Goal: Information Seeking & Learning: Learn about a topic

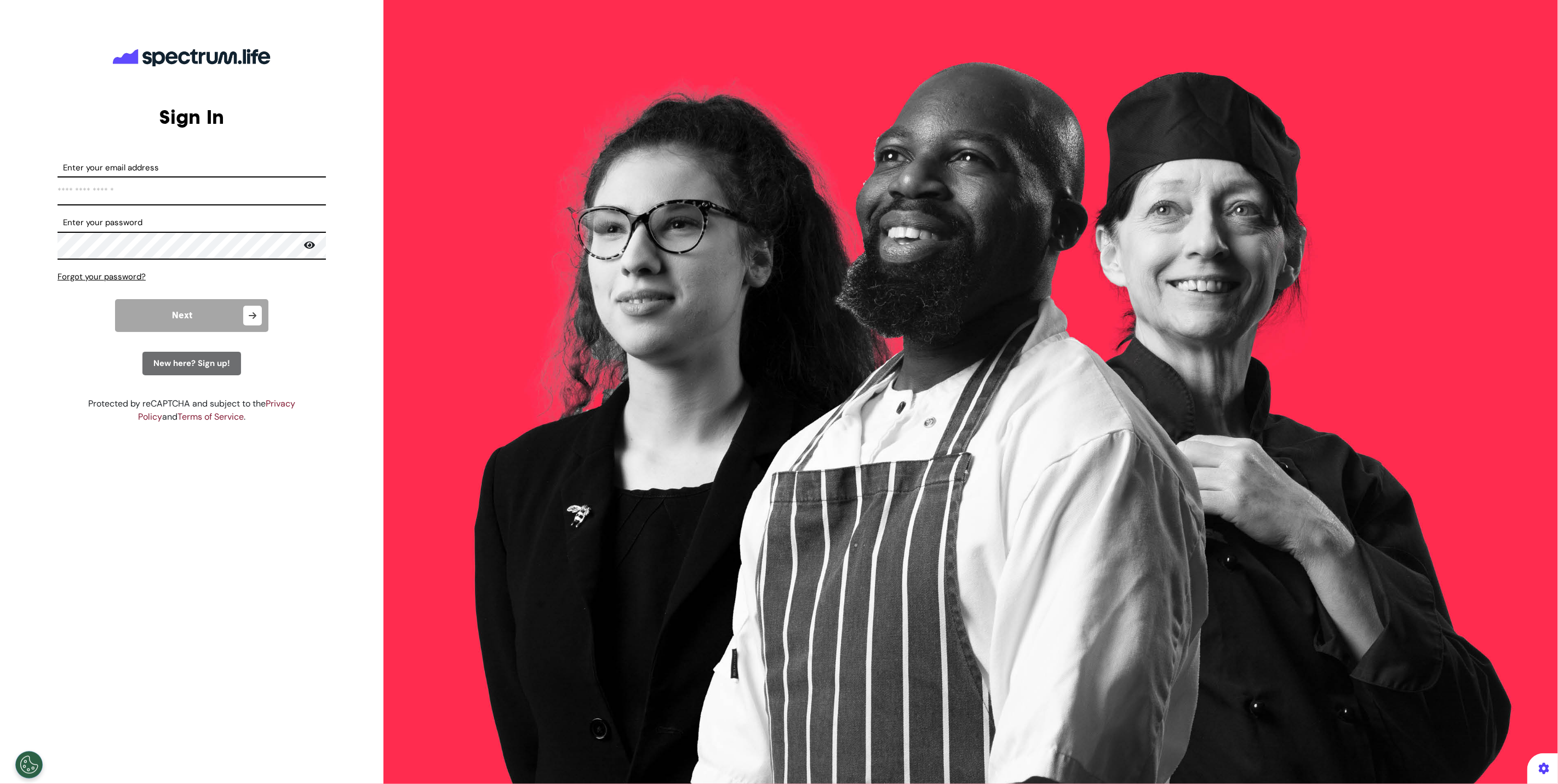
click at [126, 183] on input "Enter your email address" at bounding box center [192, 191] width 269 height 29
type input "*"
click at [203, 198] on input "Enter your email address" at bounding box center [192, 191] width 269 height 29
type input "**********"
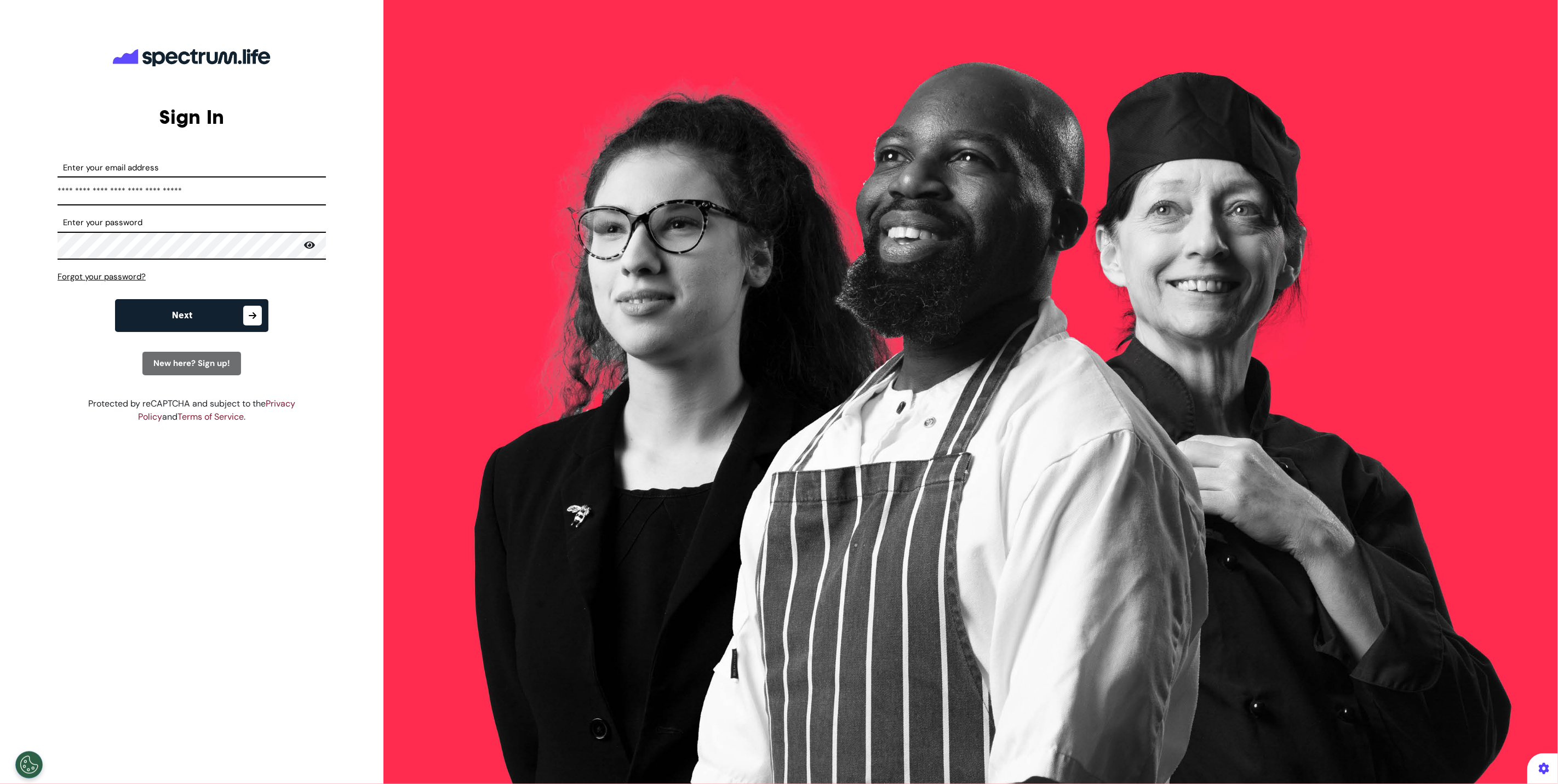
click at [196, 305] on button "Next" at bounding box center [192, 315] width 153 height 33
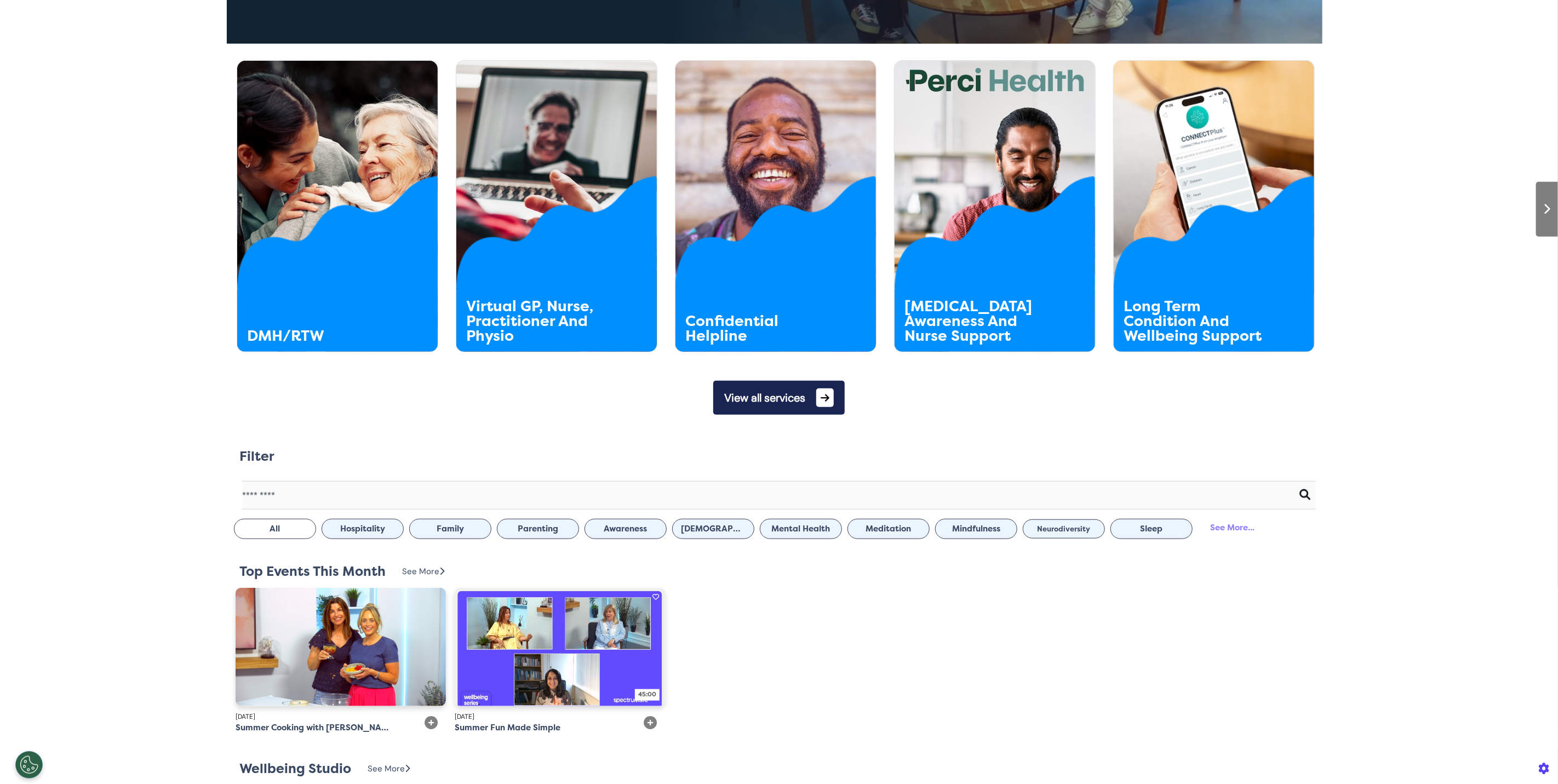
scroll to position [488, 0]
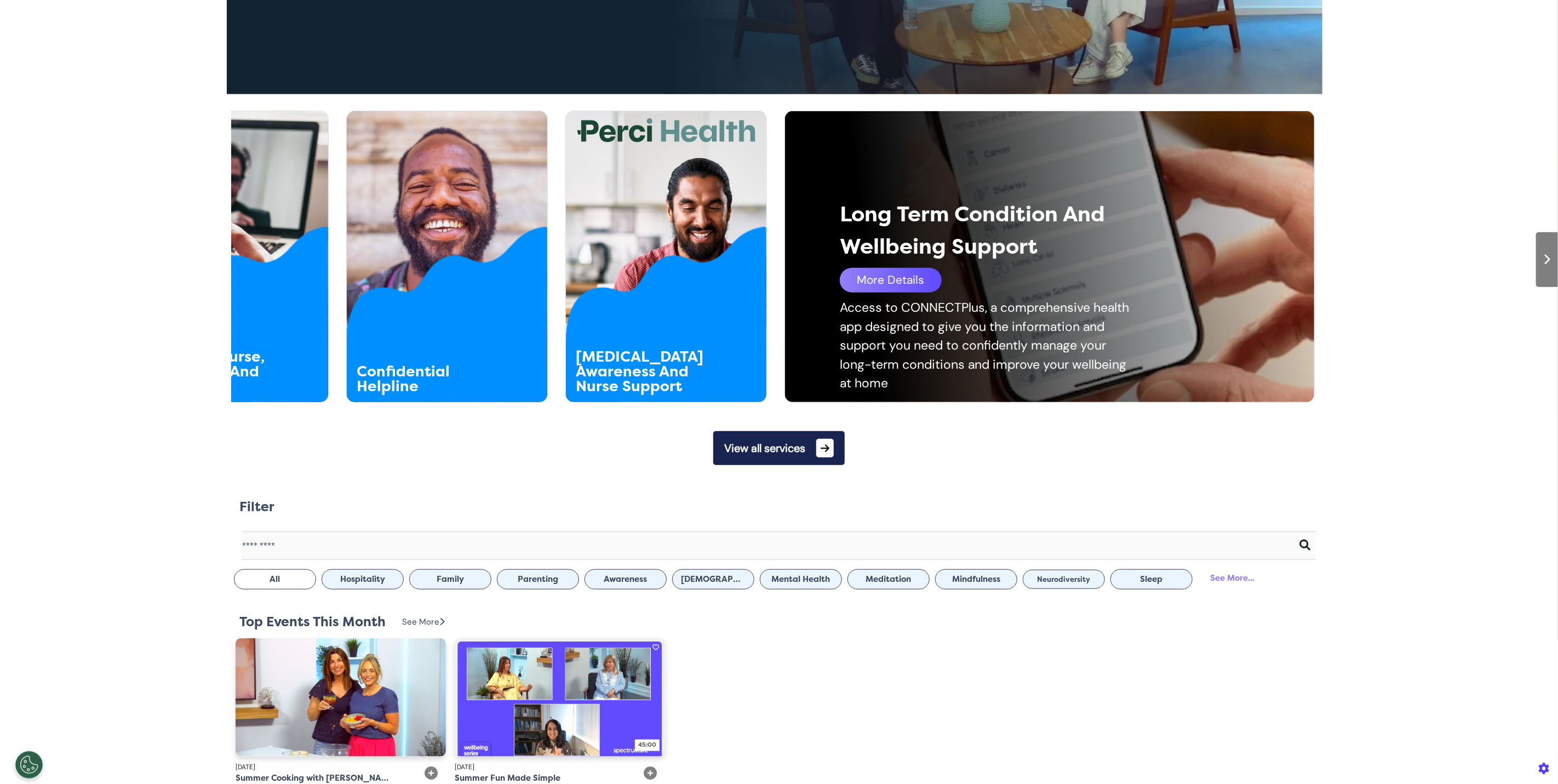
click at [908, 277] on div "More Details" at bounding box center [890, 280] width 102 height 25
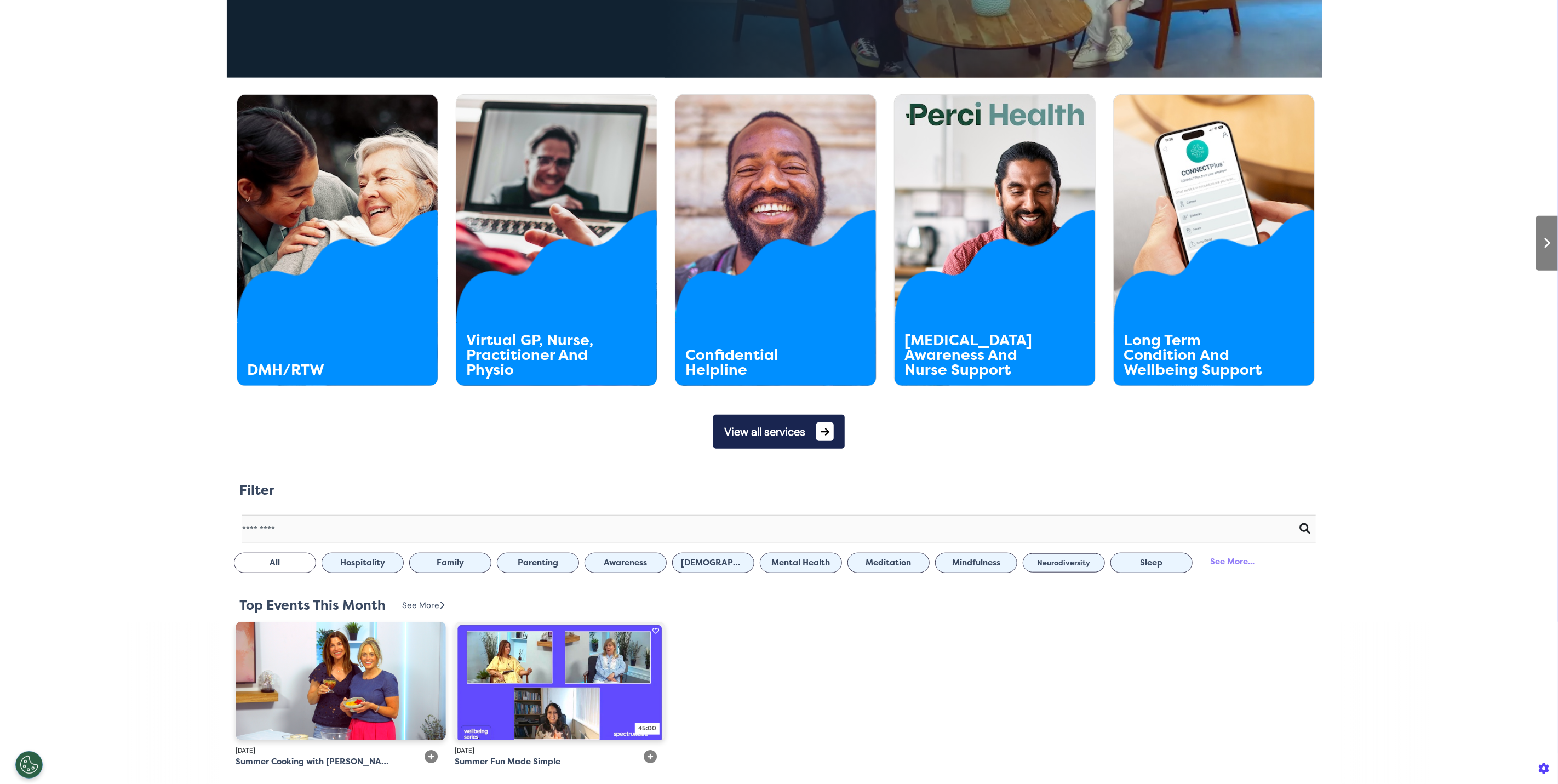
scroll to position [493, 0]
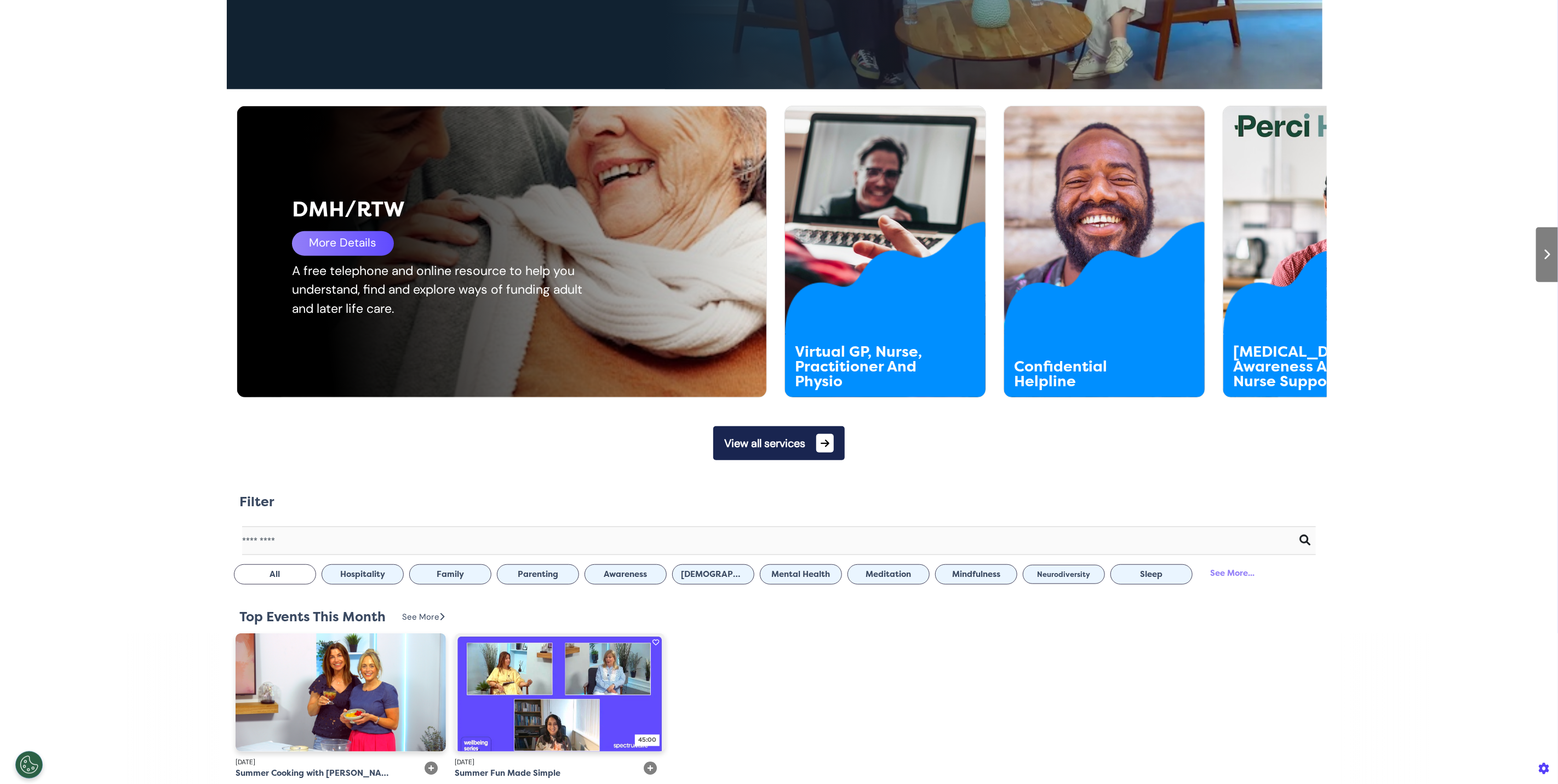
click at [348, 248] on div "More Details" at bounding box center [343, 244] width 102 height 25
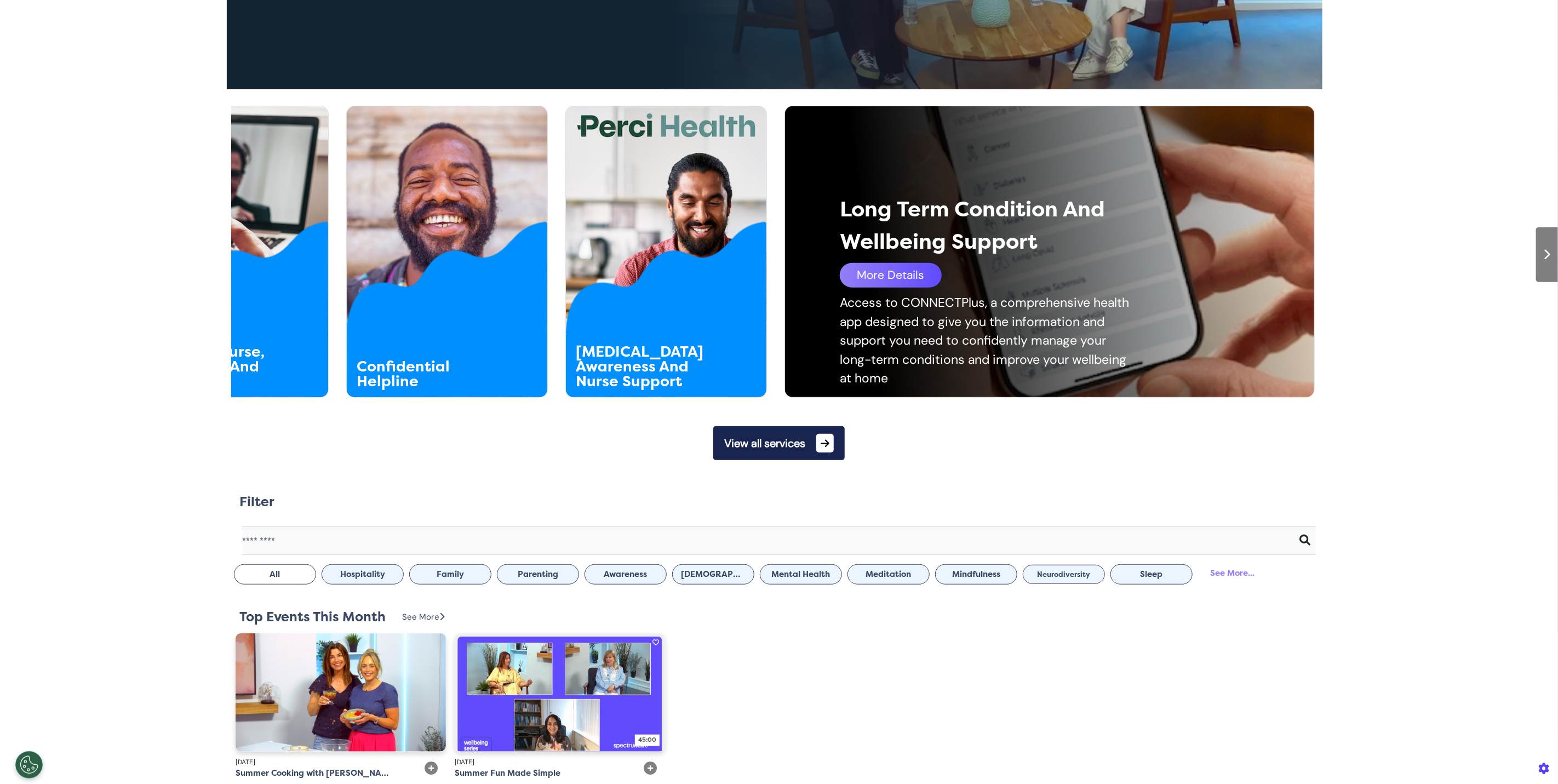
click at [924, 285] on div "More Details" at bounding box center [890, 275] width 102 height 25
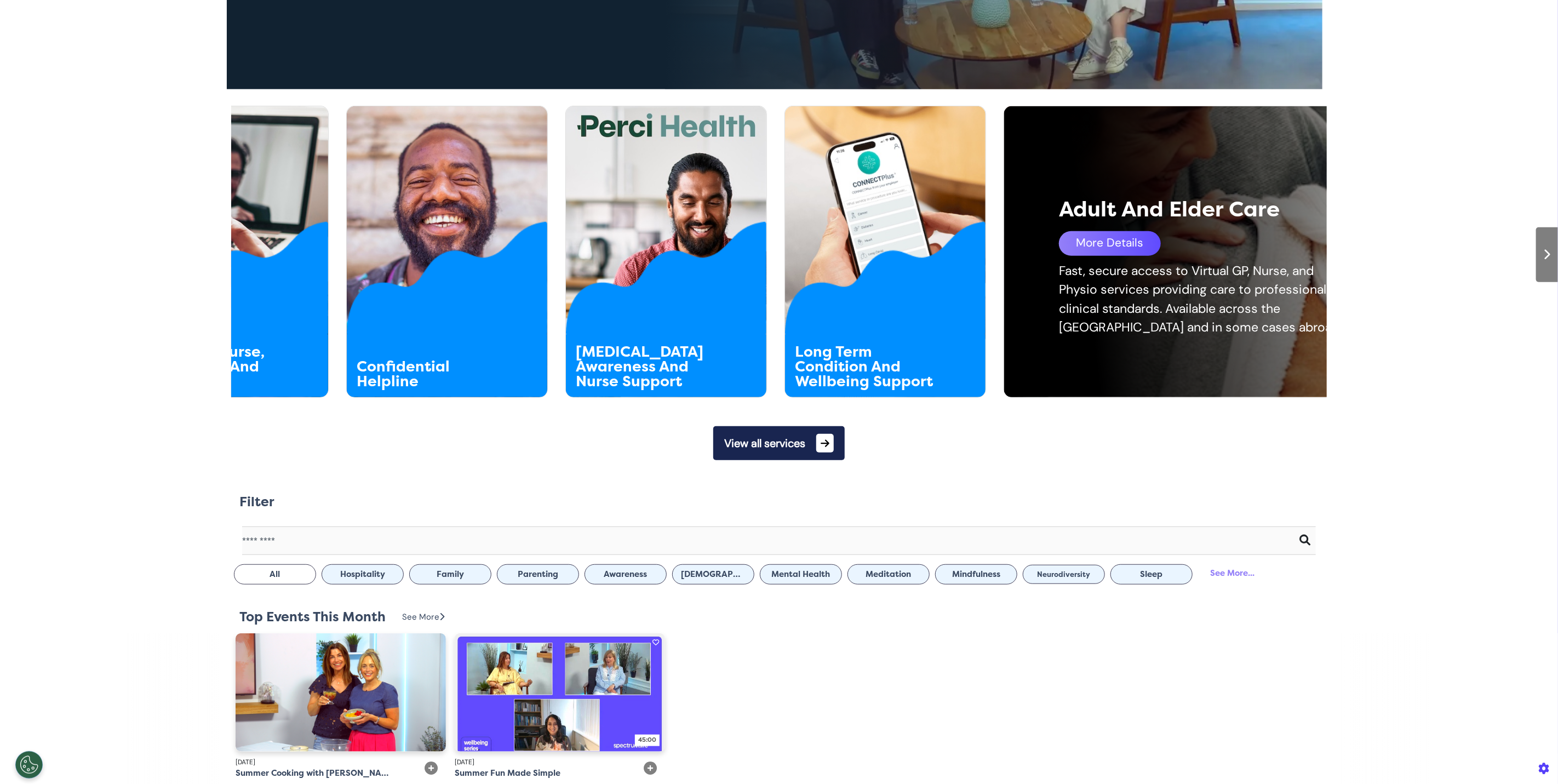
click at [1349, 273] on div "DMH/RTW DMH/RTW More Details A free telephone and online resource to help you u…" at bounding box center [779, 245] width 1558 height 305
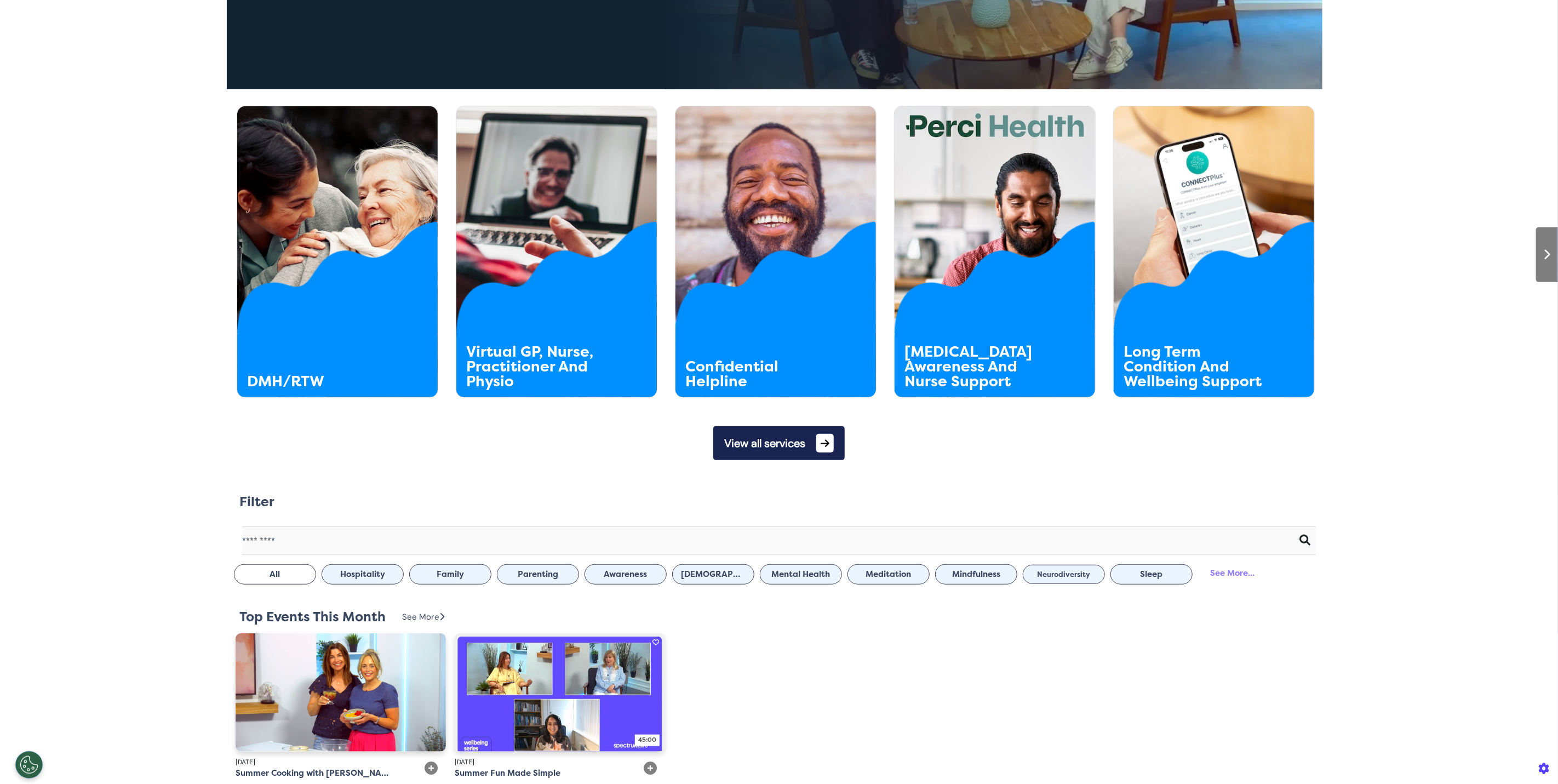
click at [801, 449] on button "View all services" at bounding box center [779, 443] width 131 height 34
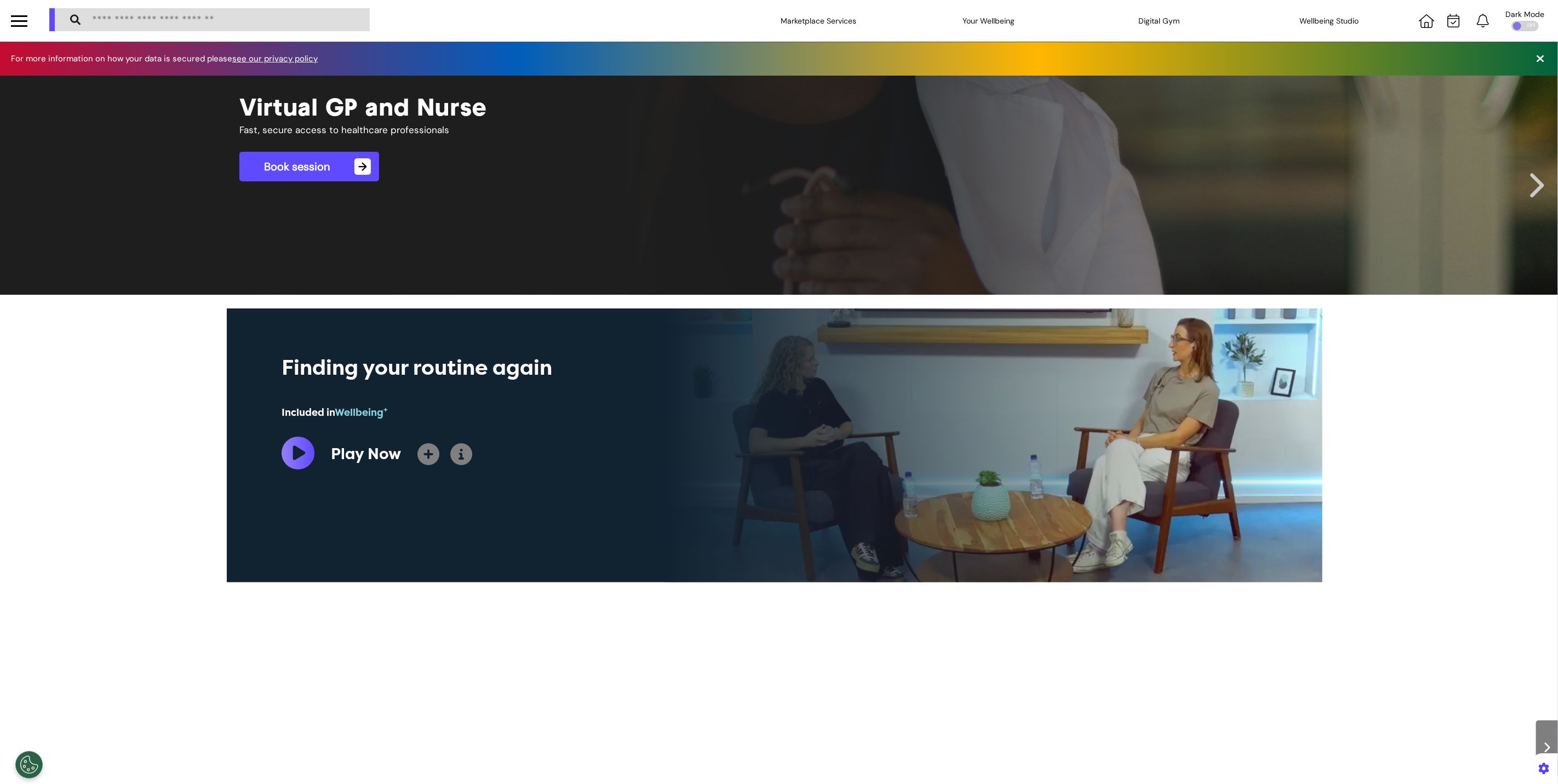
scroll to position [0, 548]
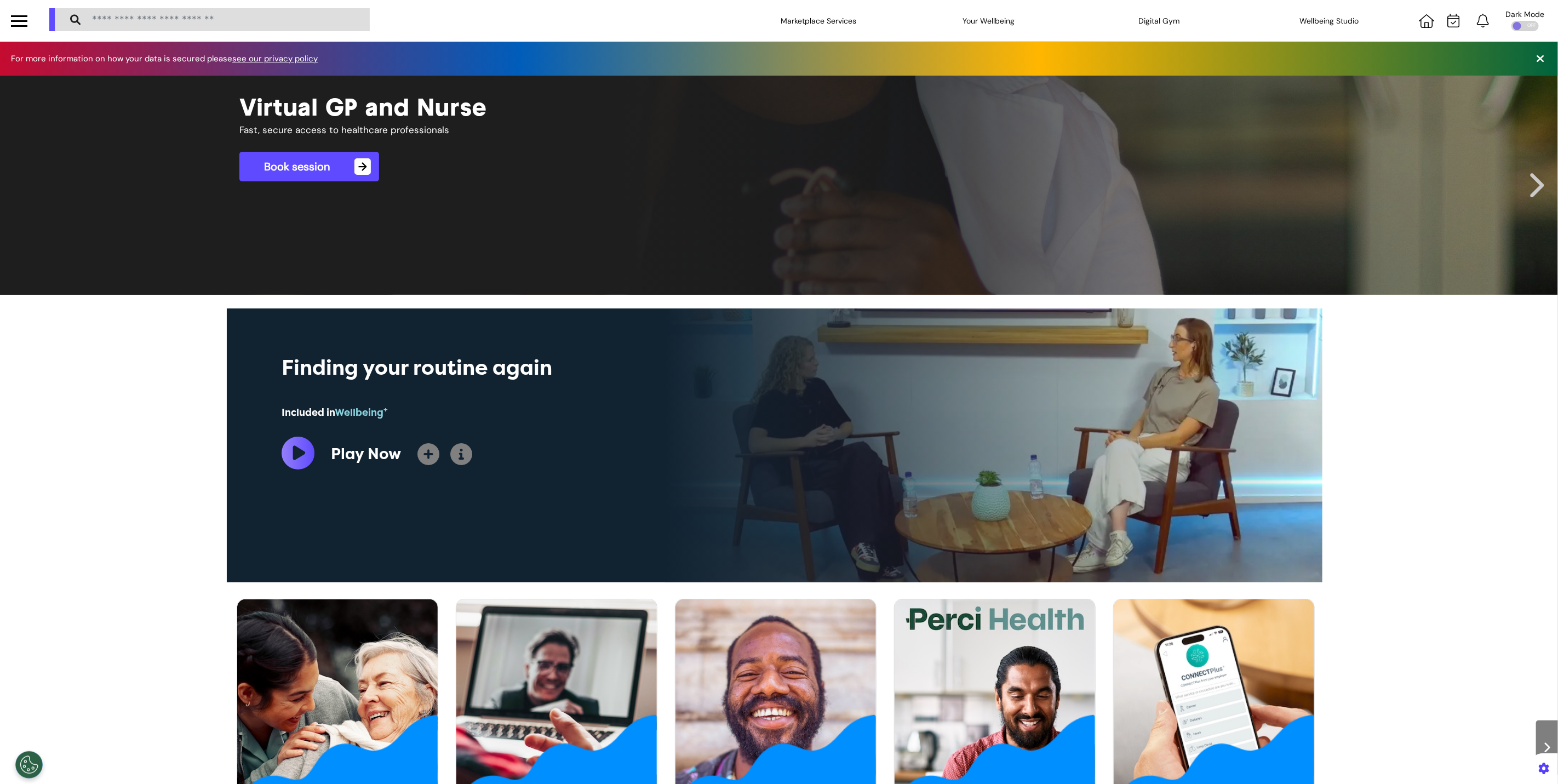
drag, startPoint x: 27, startPoint y: 17, endPoint x: 23, endPoint y: 24, distance: 8.1
click at [27, 17] on div at bounding box center [19, 21] width 38 height 42
click at [22, 24] on div at bounding box center [19, 21] width 17 height 18
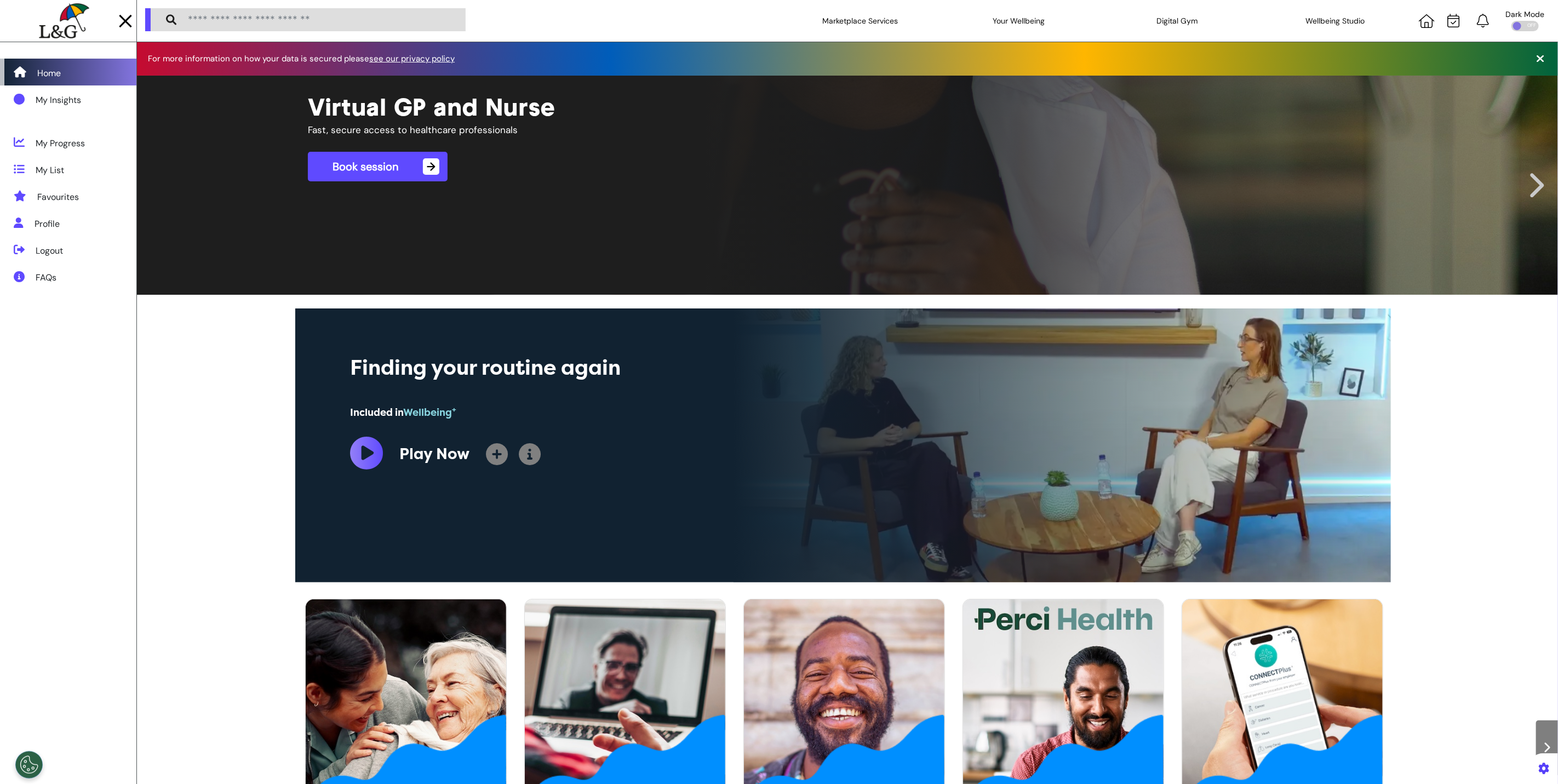
click at [66, 80] on div "Home" at bounding box center [68, 71] width 137 height 27
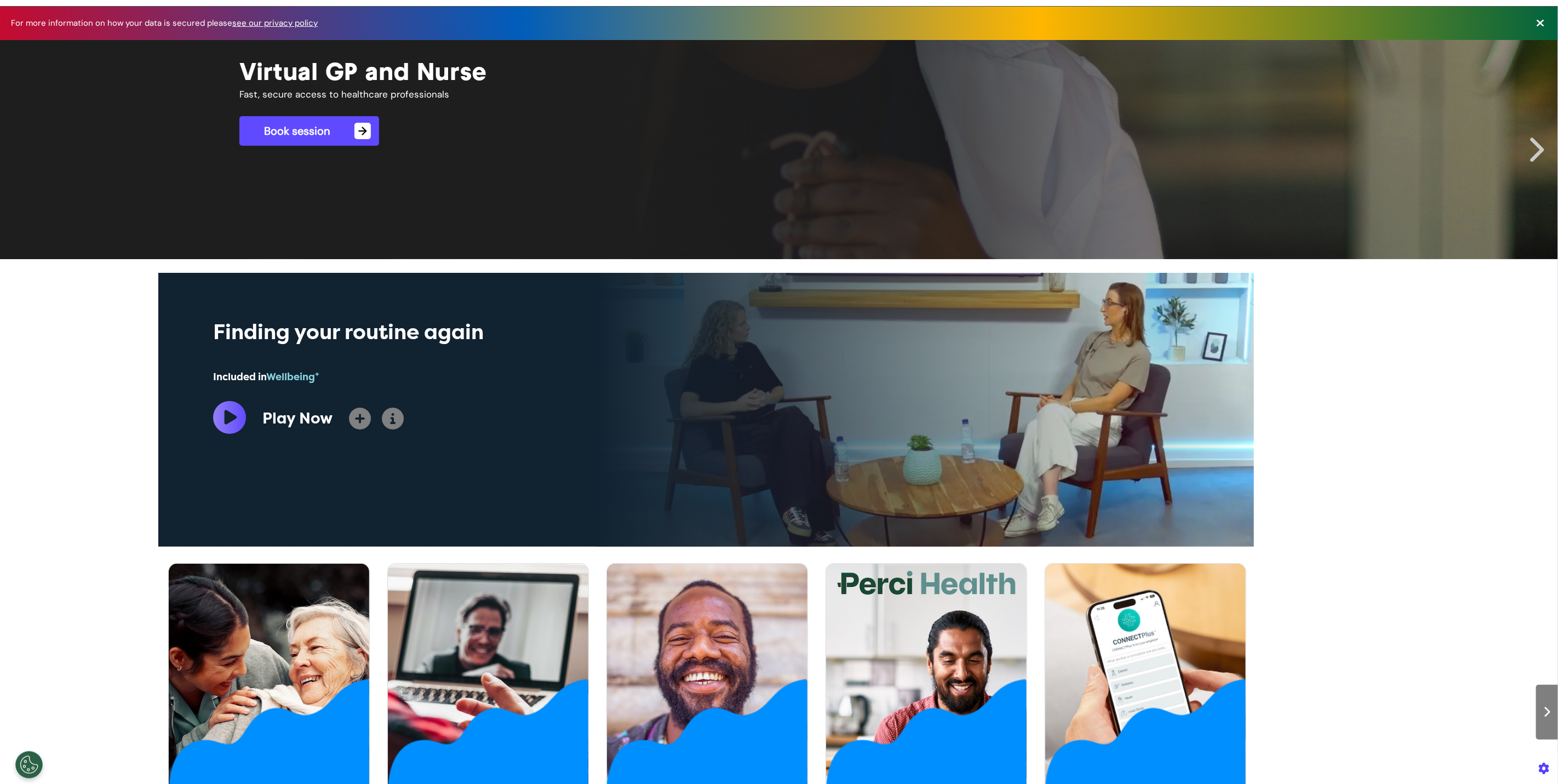
scroll to position [27, 0]
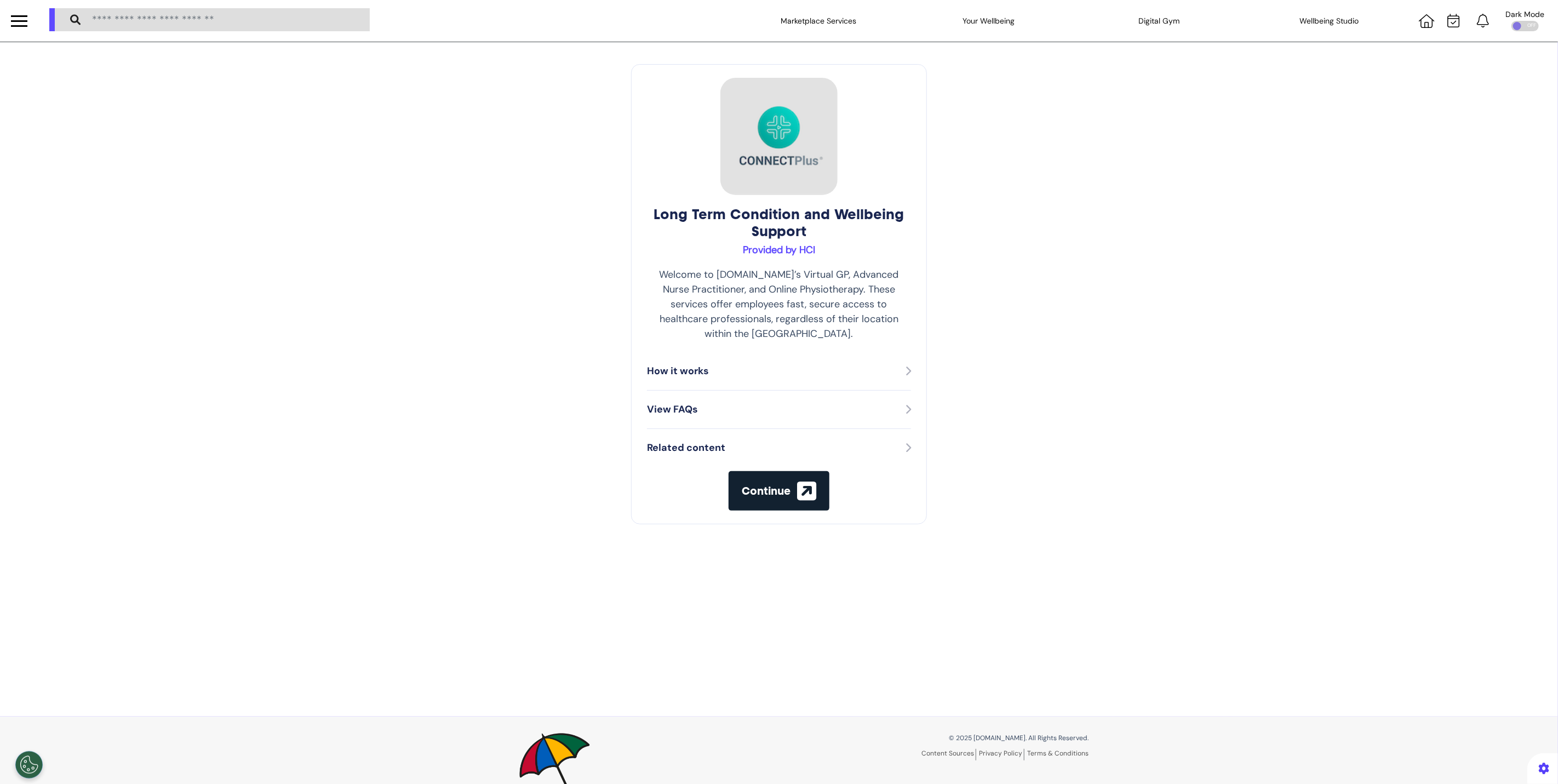
click at [797, 480] on icon "button" at bounding box center [807, 491] width 19 height 22
click at [790, 481] on button "Continue" at bounding box center [779, 491] width 101 height 40
click at [800, 480] on icon "button" at bounding box center [807, 491] width 19 height 22
click at [797, 480] on icon "button" at bounding box center [807, 491] width 19 height 22
click at [770, 366] on div "How it works" at bounding box center [779, 371] width 264 height 38
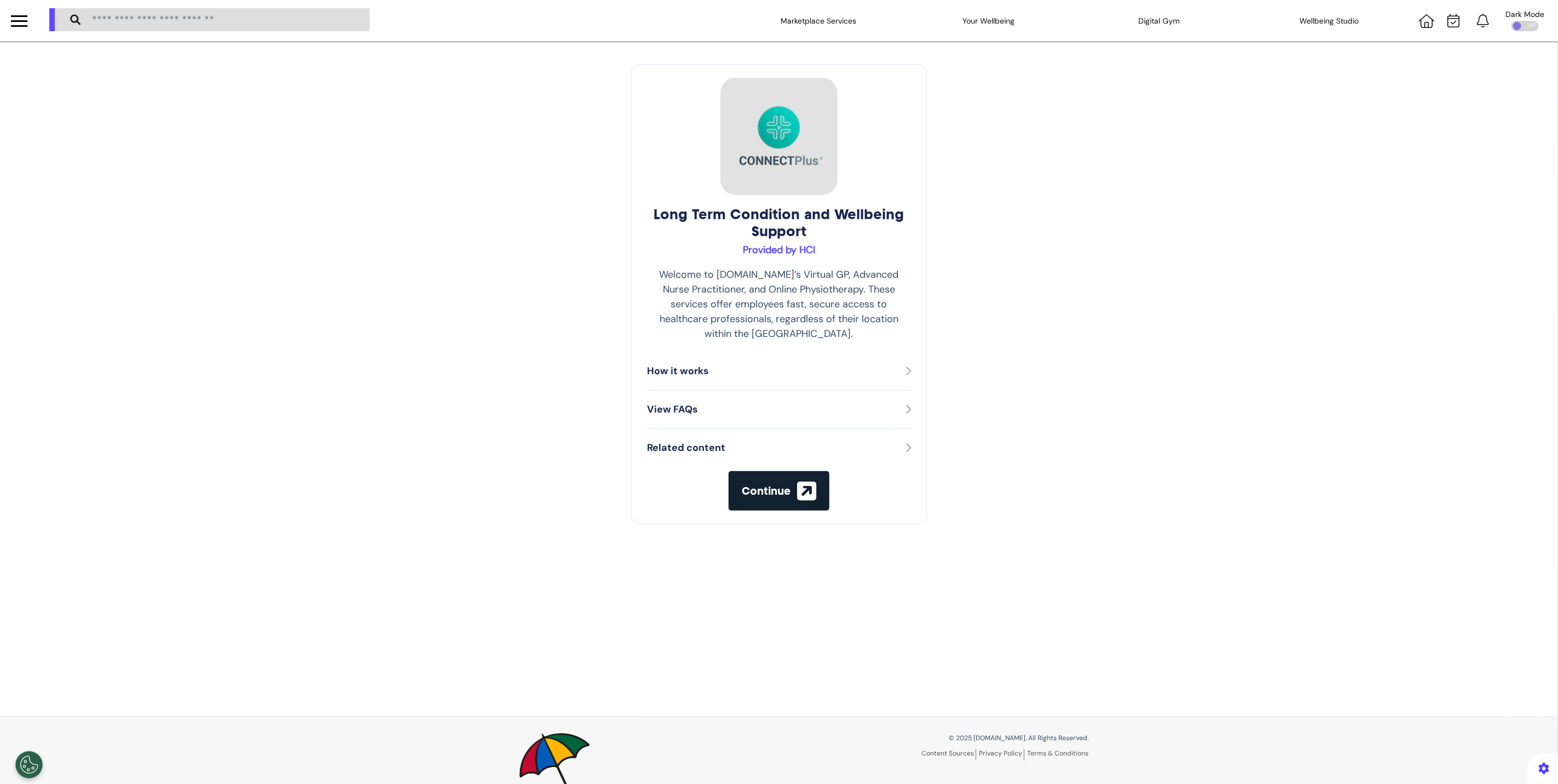
click at [799, 364] on div "How it works" at bounding box center [779, 370] width 264 height 15
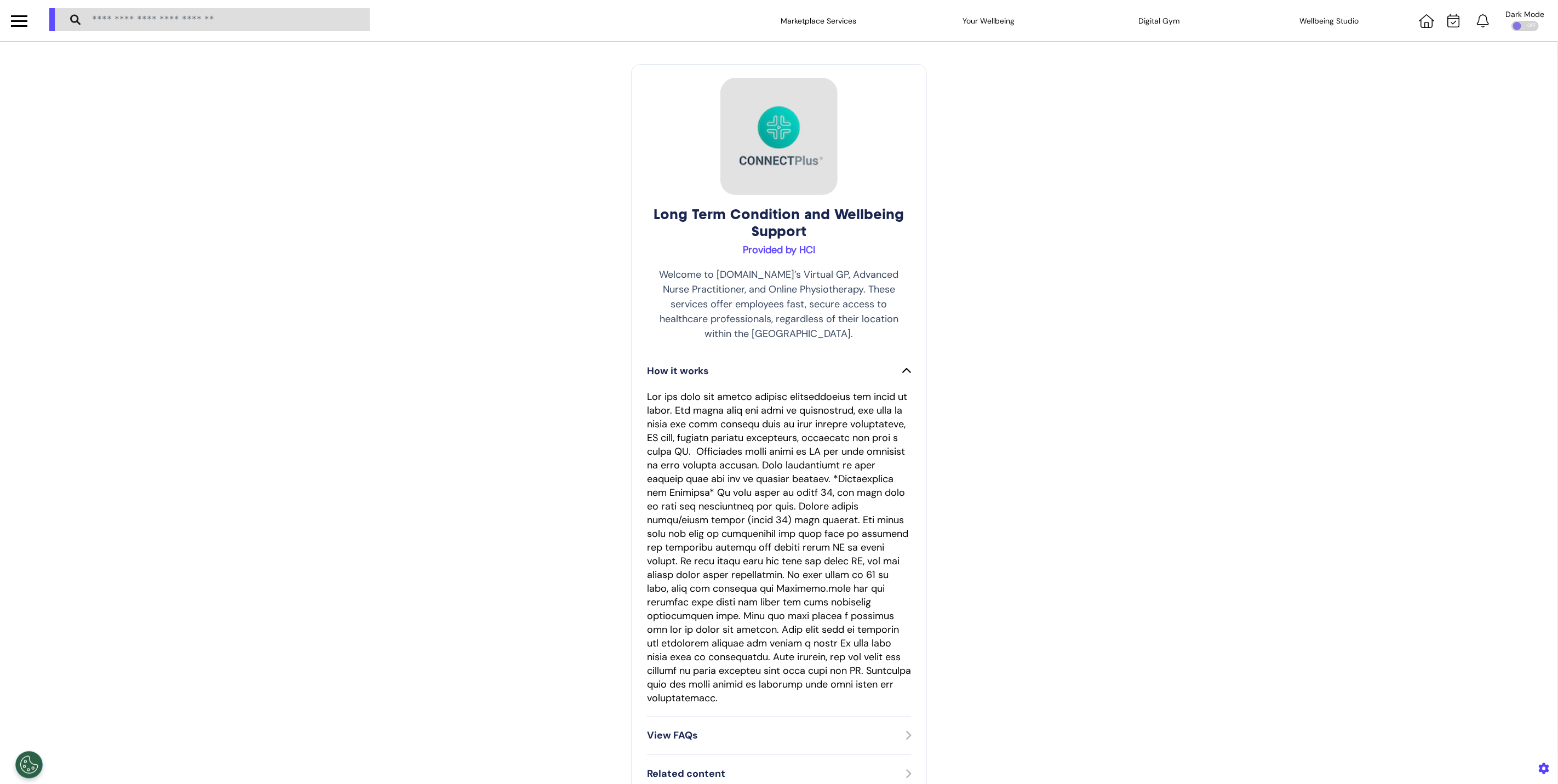
click at [905, 366] on icon at bounding box center [906, 370] width 9 height 10
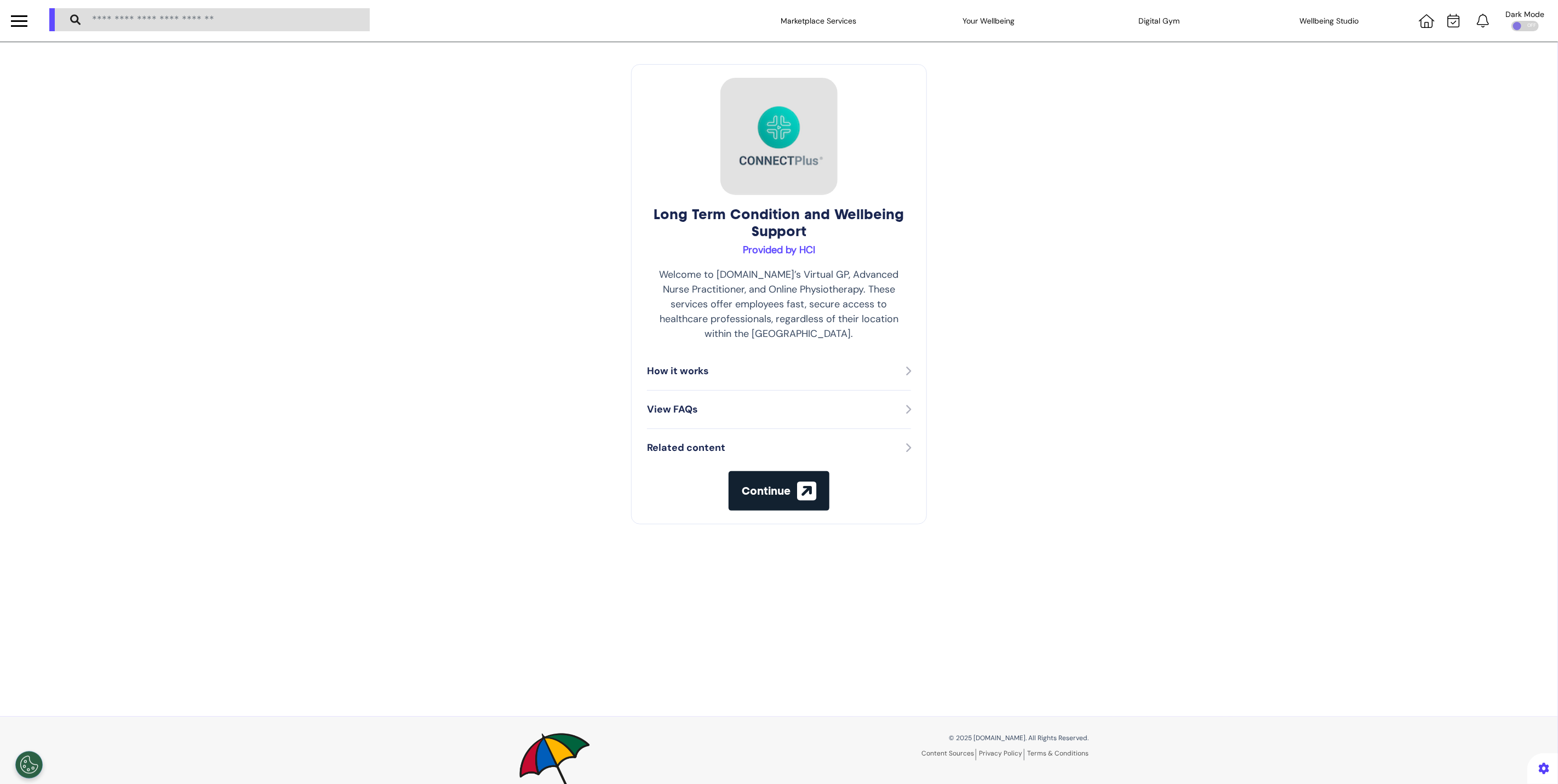
click at [887, 411] on div "View FAQs" at bounding box center [779, 409] width 264 height 38
click at [896, 402] on div "View FAQs" at bounding box center [779, 409] width 264 height 15
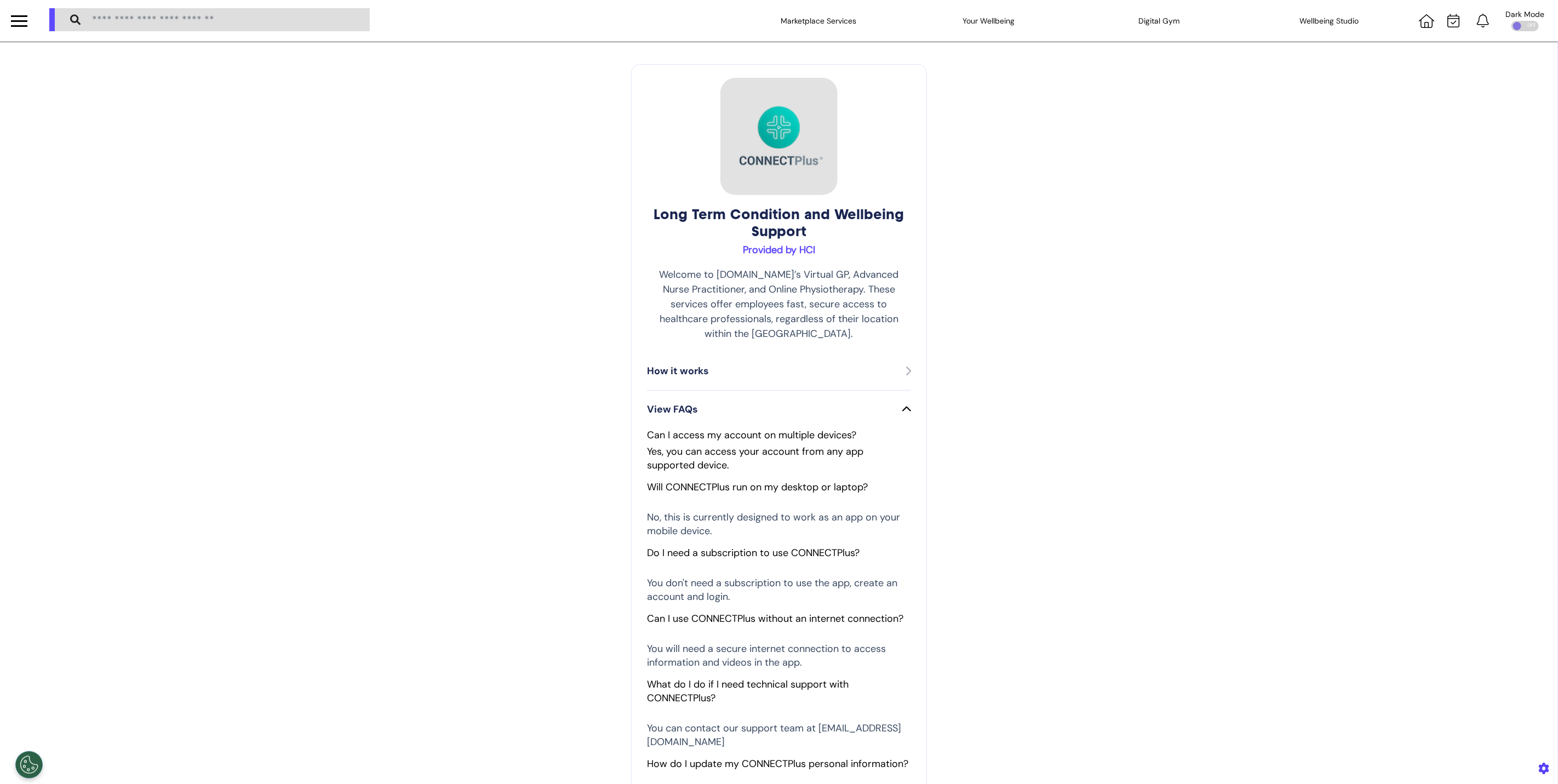
click at [898, 402] on div "View FAQs" at bounding box center [779, 409] width 264 height 15
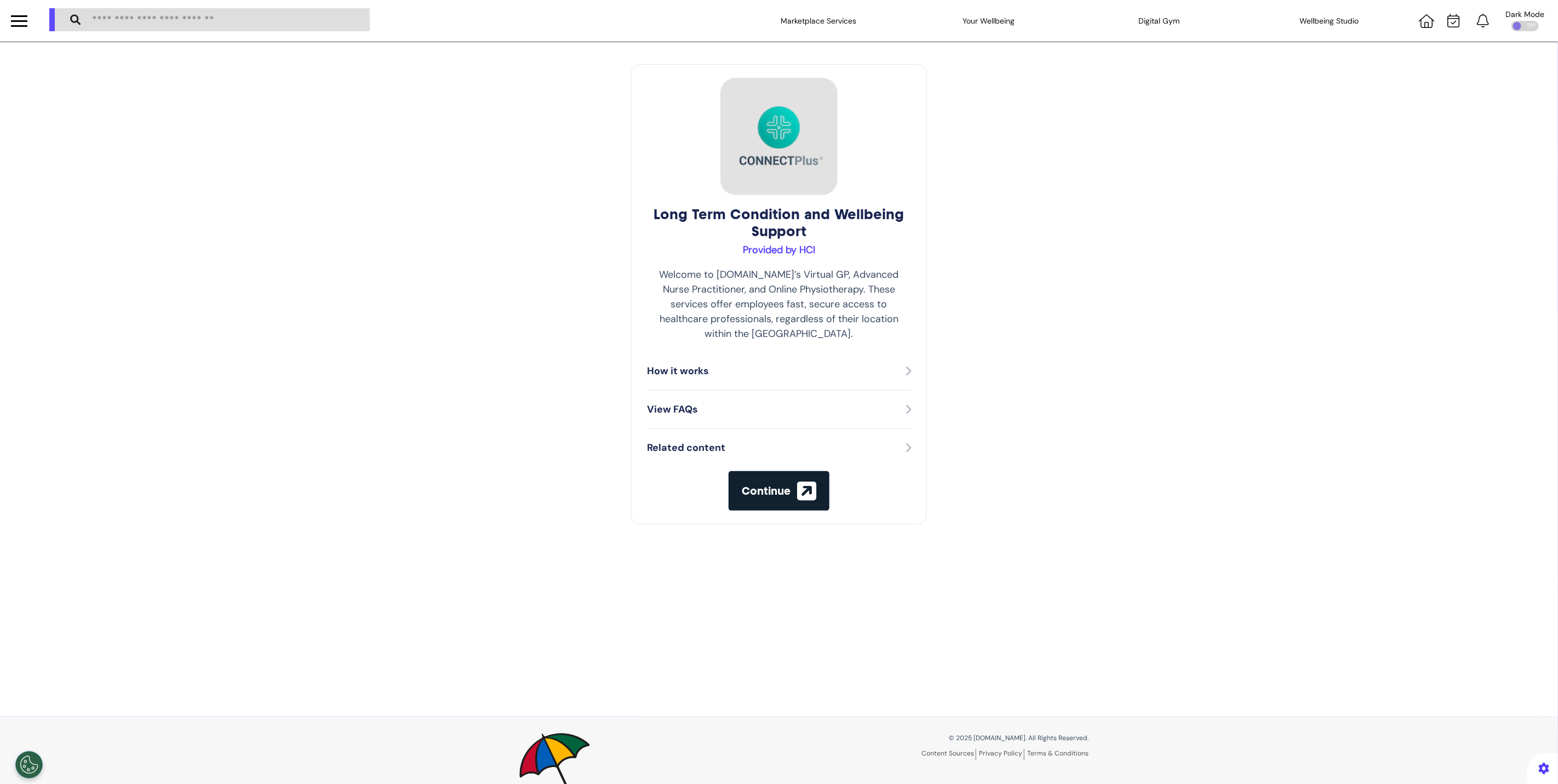
click at [889, 441] on div "Related content" at bounding box center [779, 448] width 264 height 15
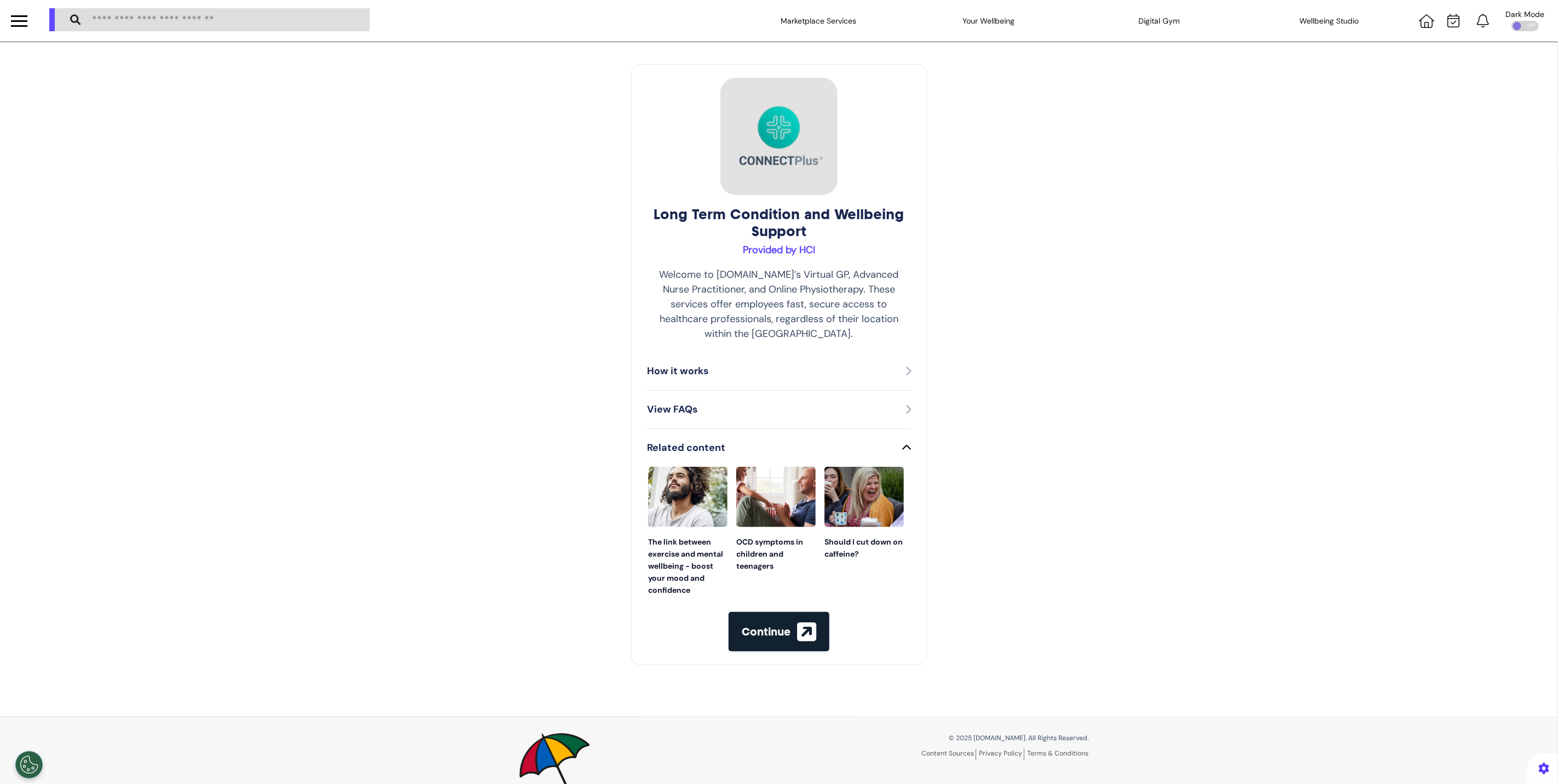
click at [902, 443] on icon at bounding box center [906, 448] width 9 height 10
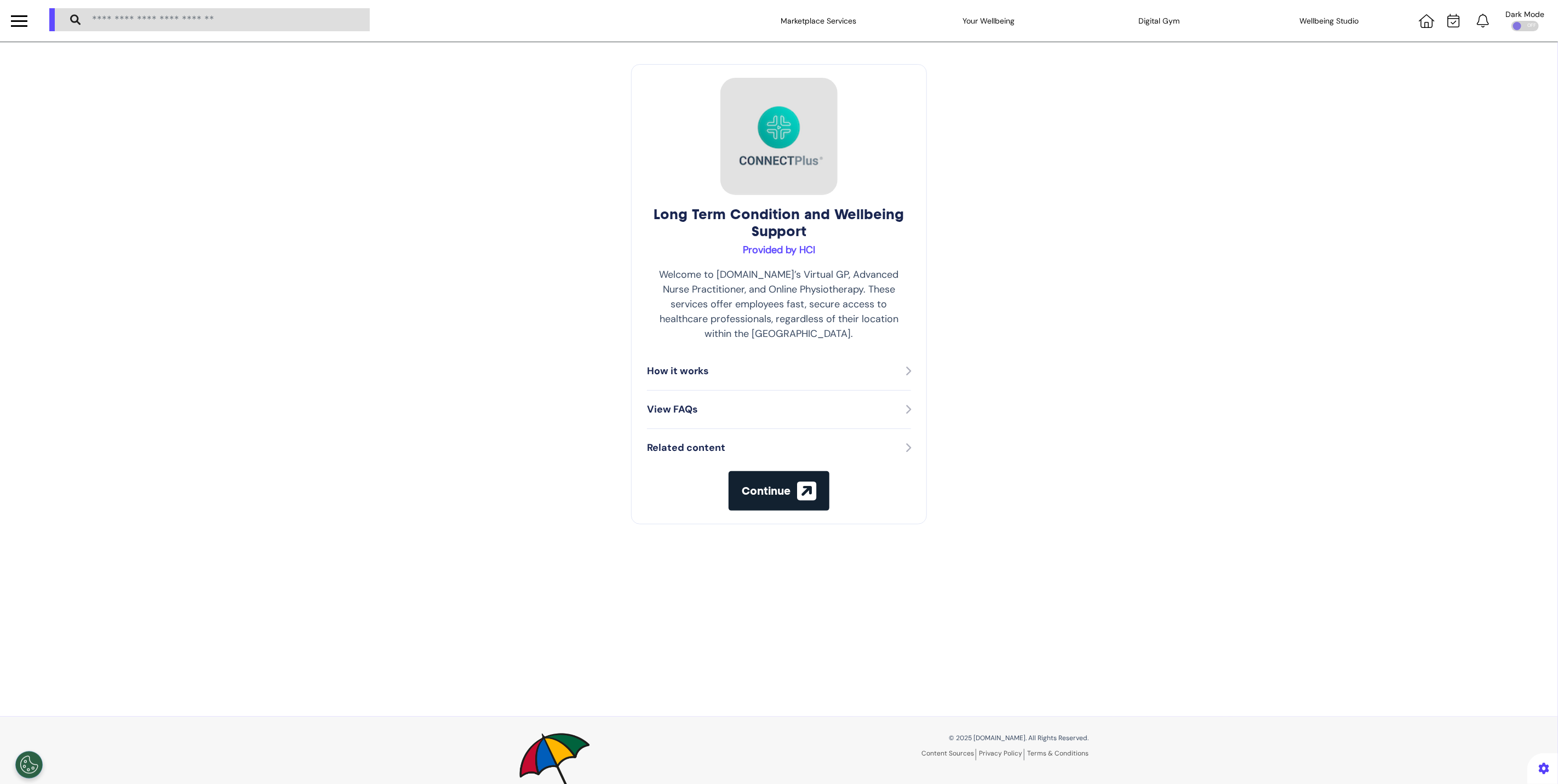
click at [776, 488] on button "Continue" at bounding box center [779, 491] width 101 height 40
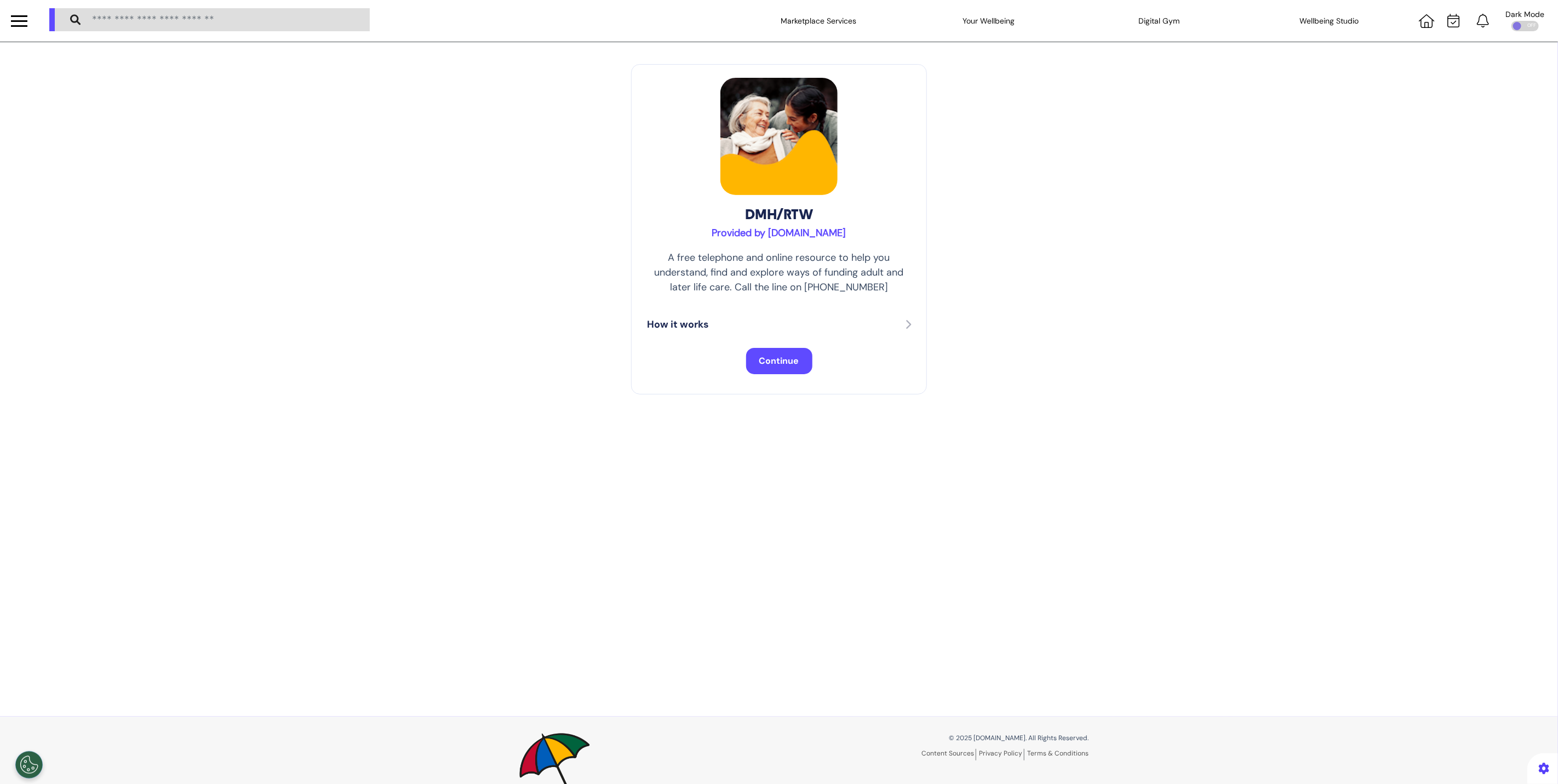
click at [795, 323] on div "How it works" at bounding box center [779, 324] width 264 height 15
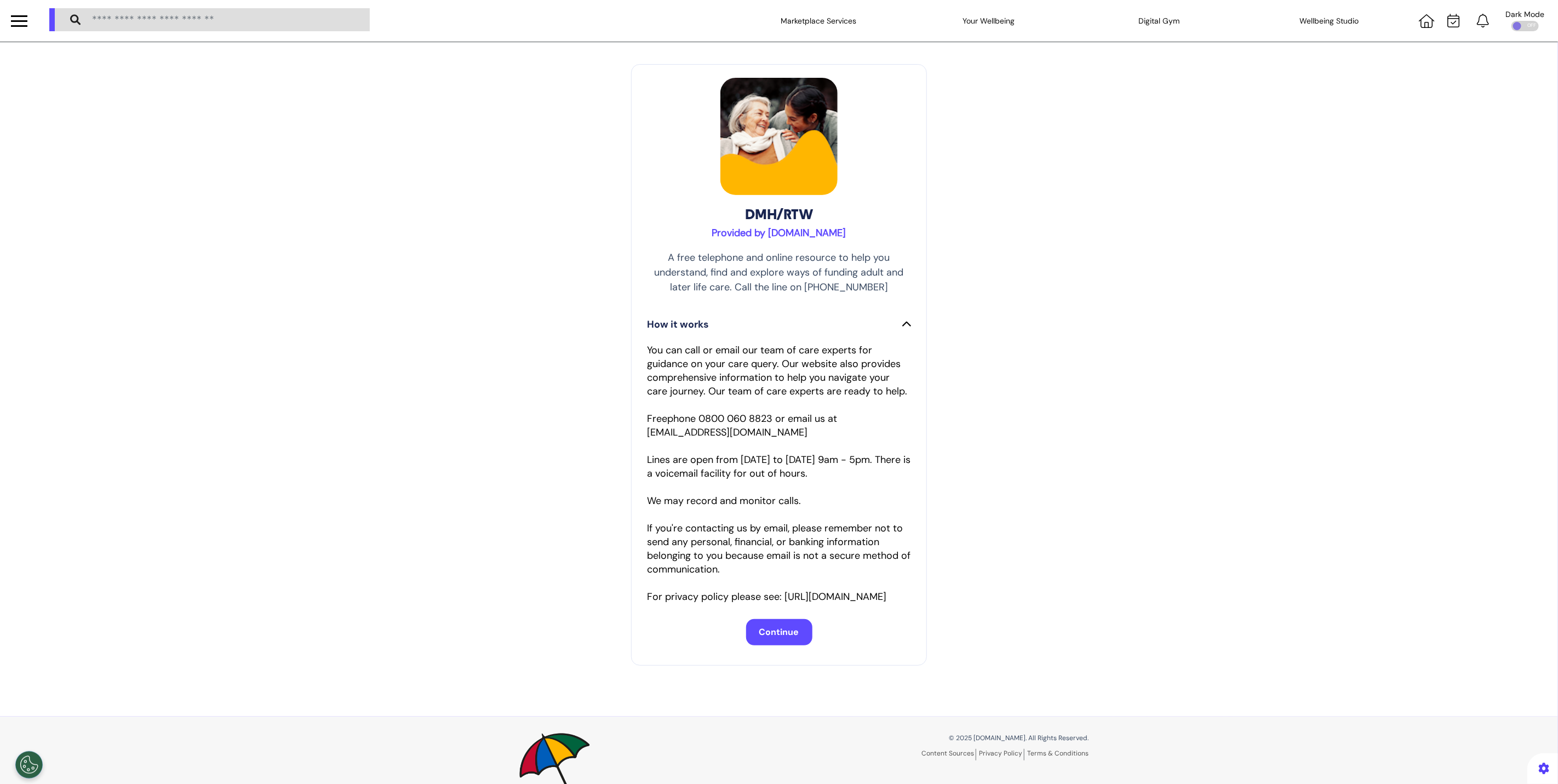
click at [787, 645] on button "Continue" at bounding box center [779, 632] width 67 height 26
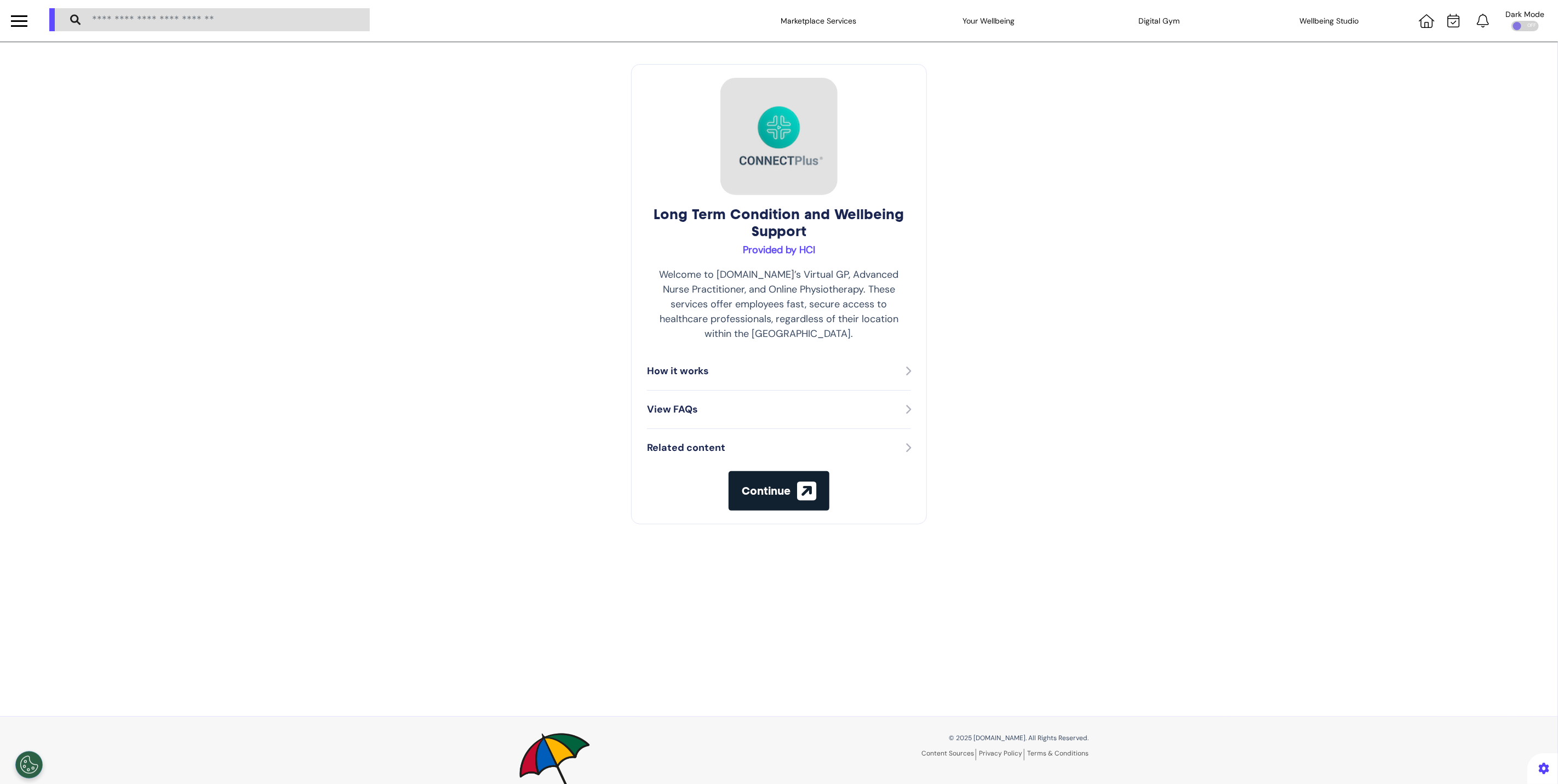
click at [788, 364] on div "How it works" at bounding box center [779, 370] width 264 height 15
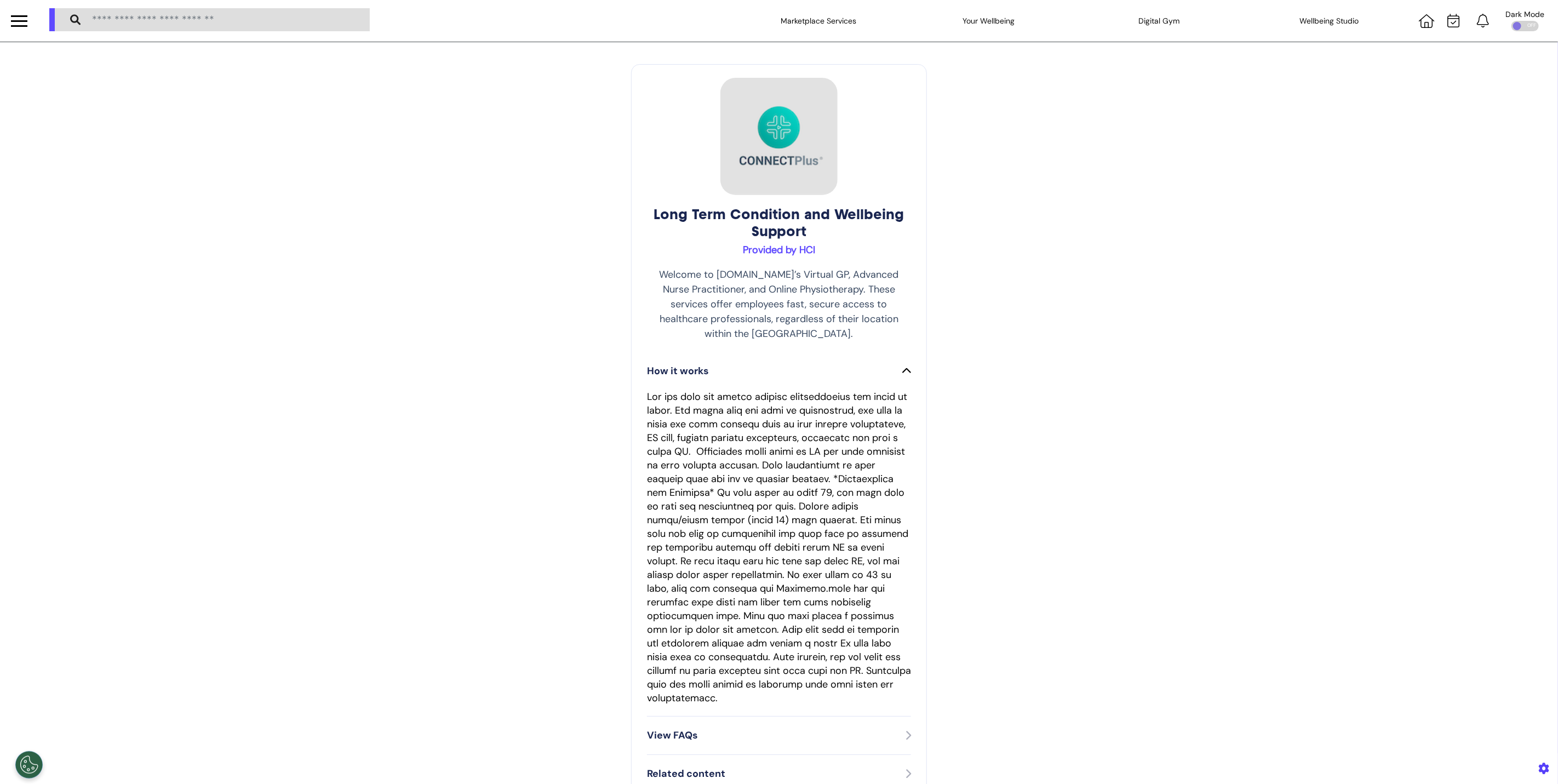
click at [787, 364] on div "How it works" at bounding box center [779, 370] width 264 height 15
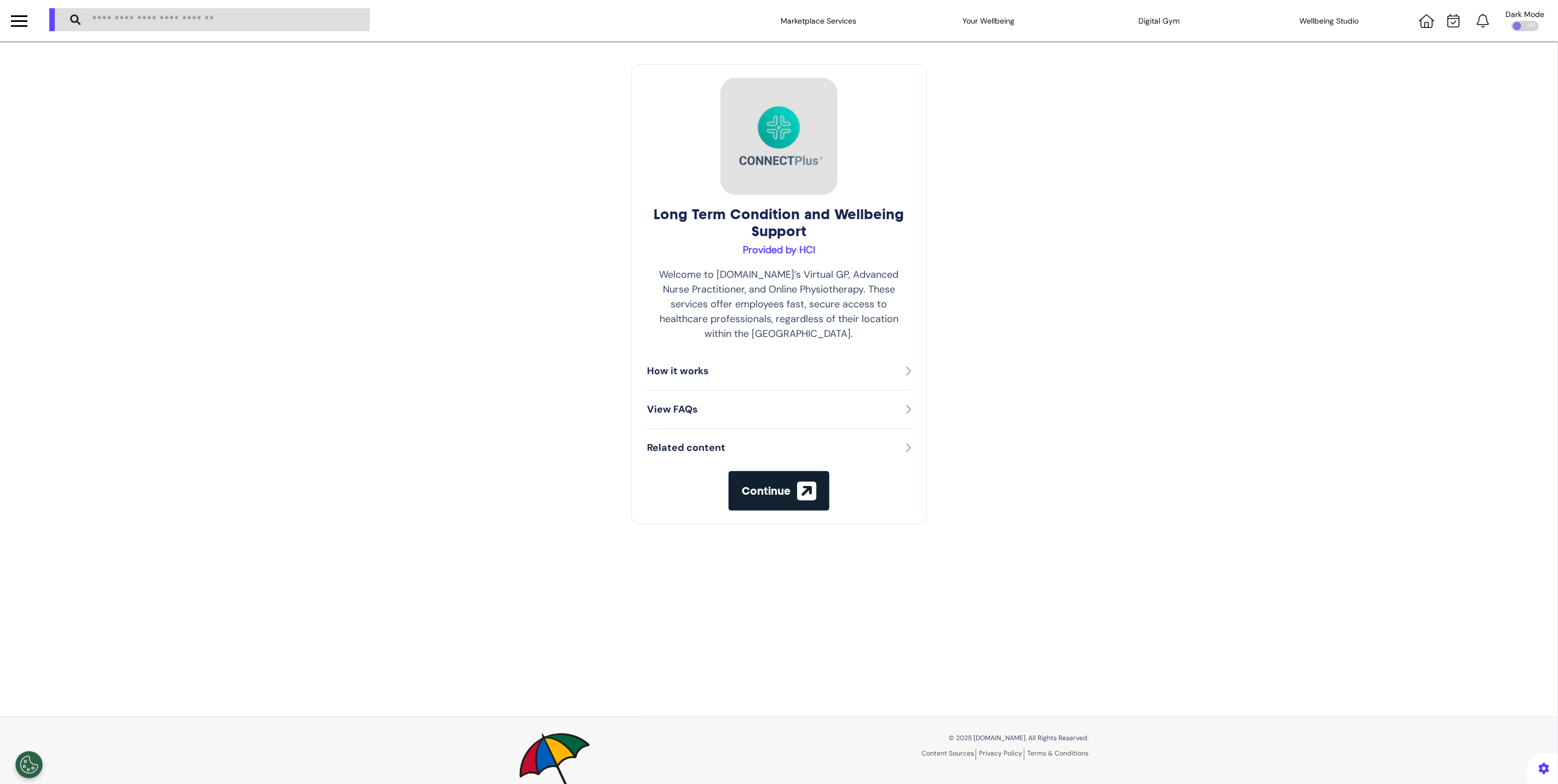
click at [1119, 355] on div "Long Term Condition and Wellbeing Support Provided by HCI Welcome to Spectrum.L…" at bounding box center [779, 380] width 1558 height 674
click at [805, 364] on div "How it works" at bounding box center [779, 370] width 264 height 15
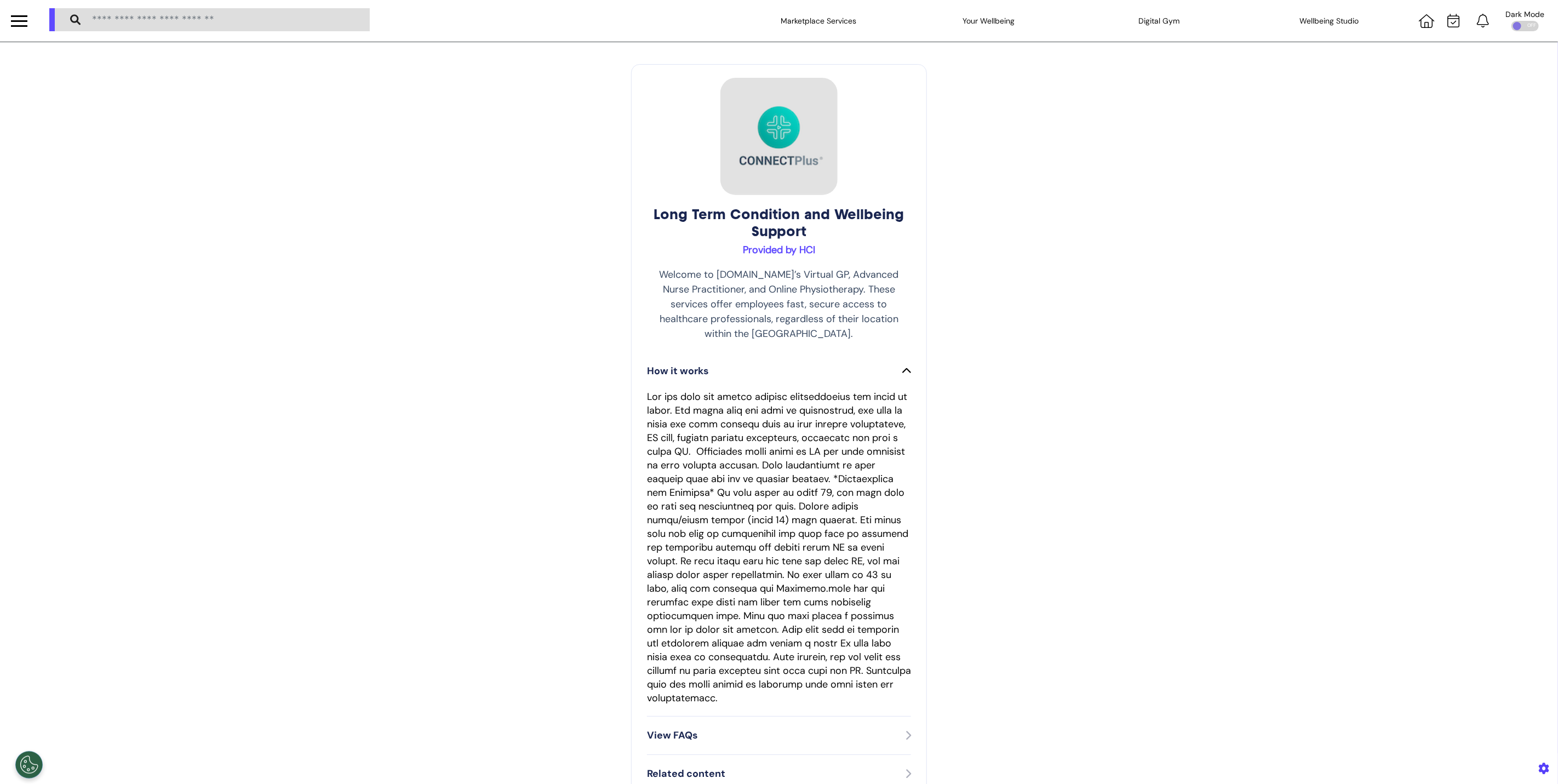
click at [674, 280] on p "Welcome to Spectrum.Life’s Virtual GP, Advanced Nurse Practitioner, and Online …" at bounding box center [779, 304] width 264 height 74
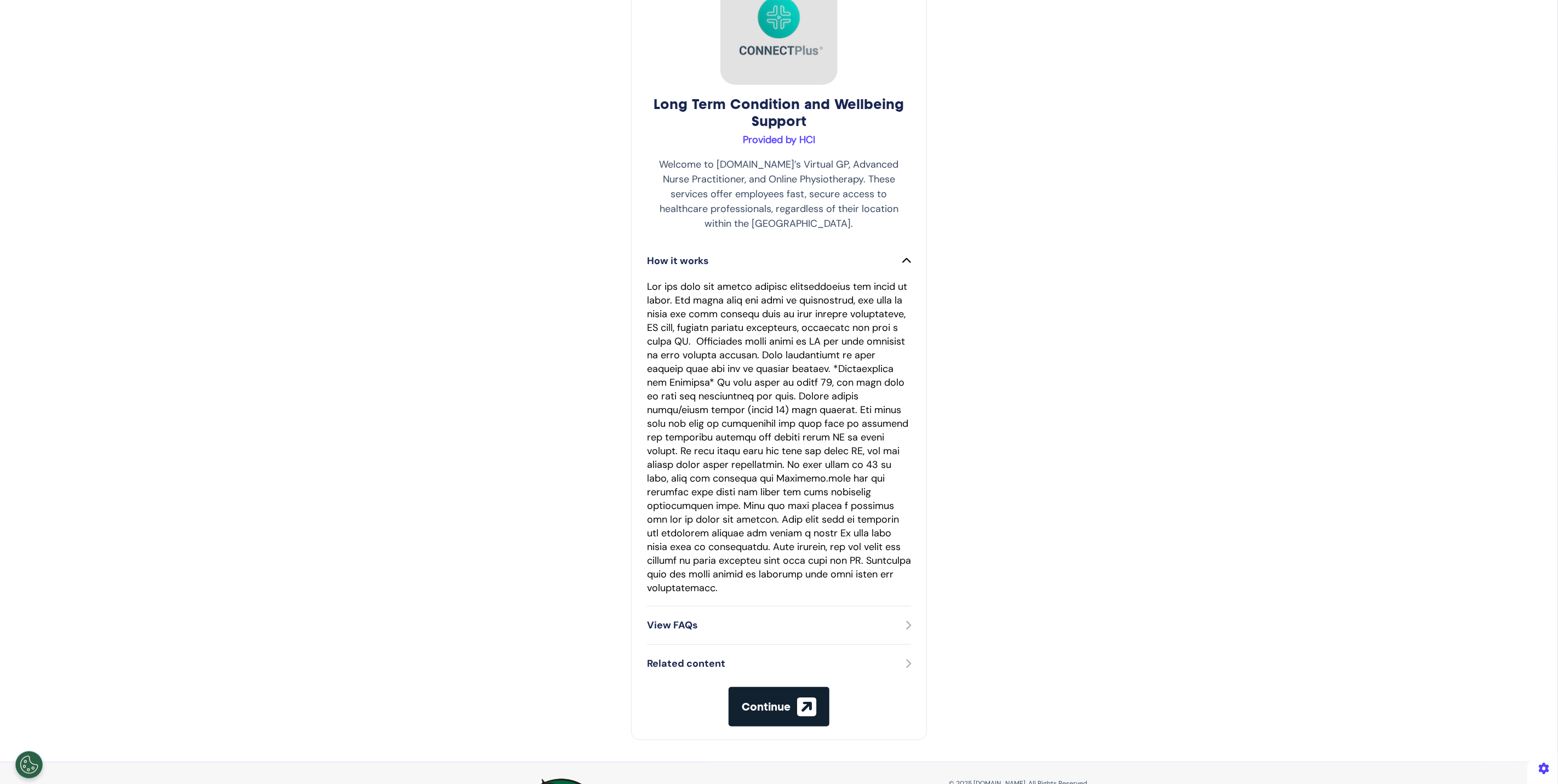
scroll to position [192, 0]
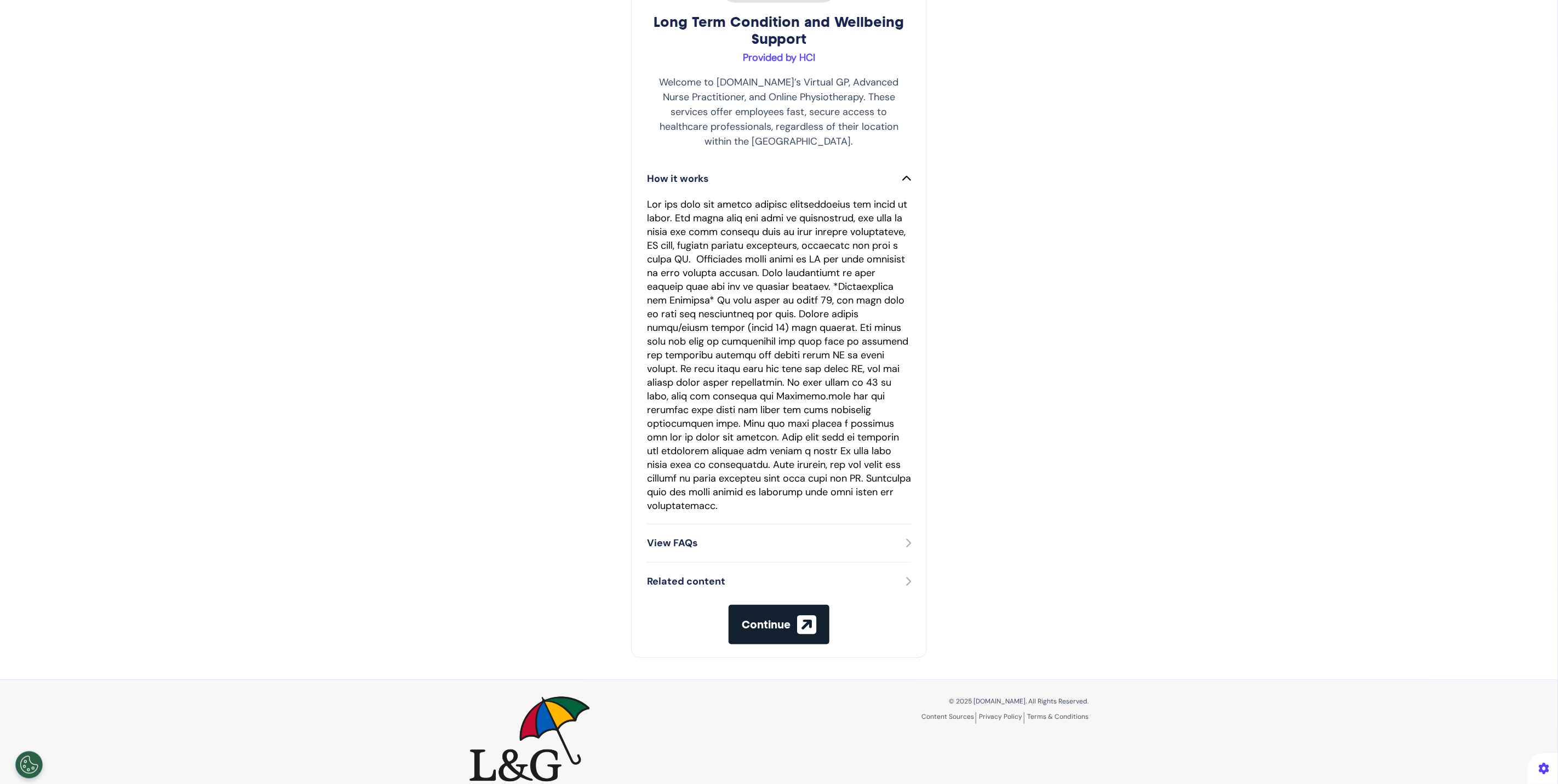
click at [766, 536] on div "View FAQs" at bounding box center [779, 543] width 264 height 15
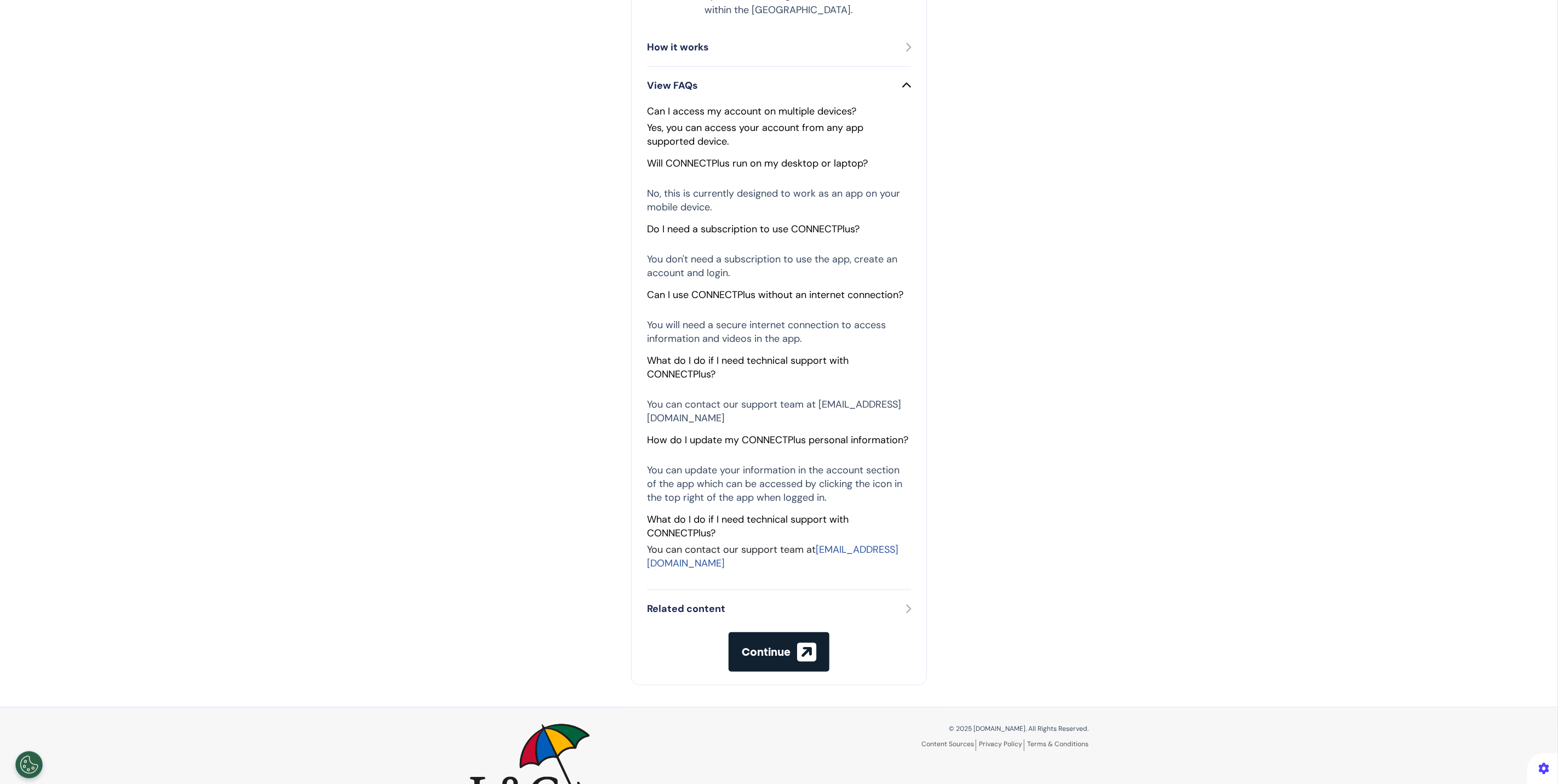
click at [883, 602] on div "Related content" at bounding box center [779, 608] width 264 height 15
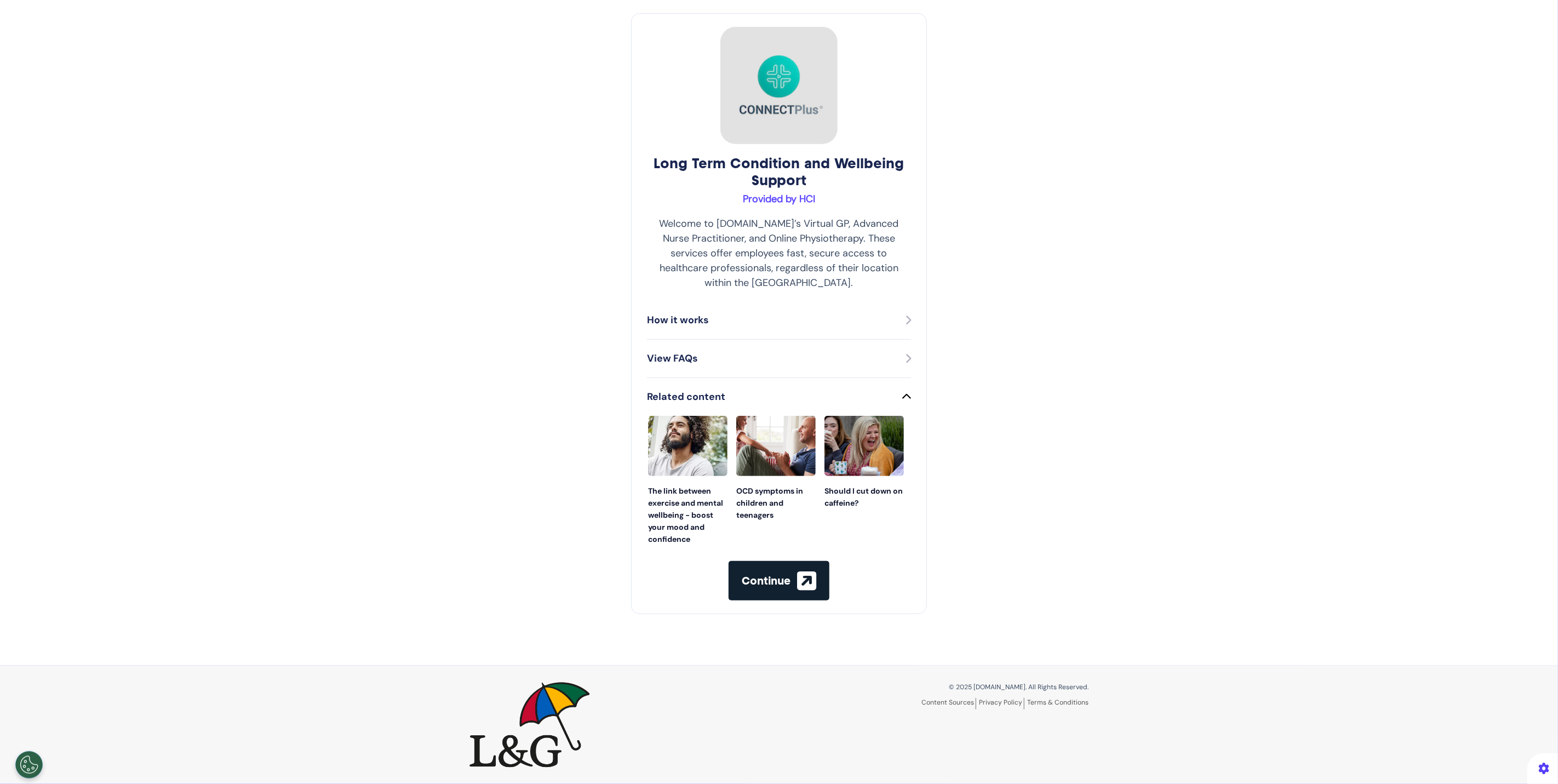
click at [765, 351] on div "View FAQs" at bounding box center [779, 358] width 264 height 15
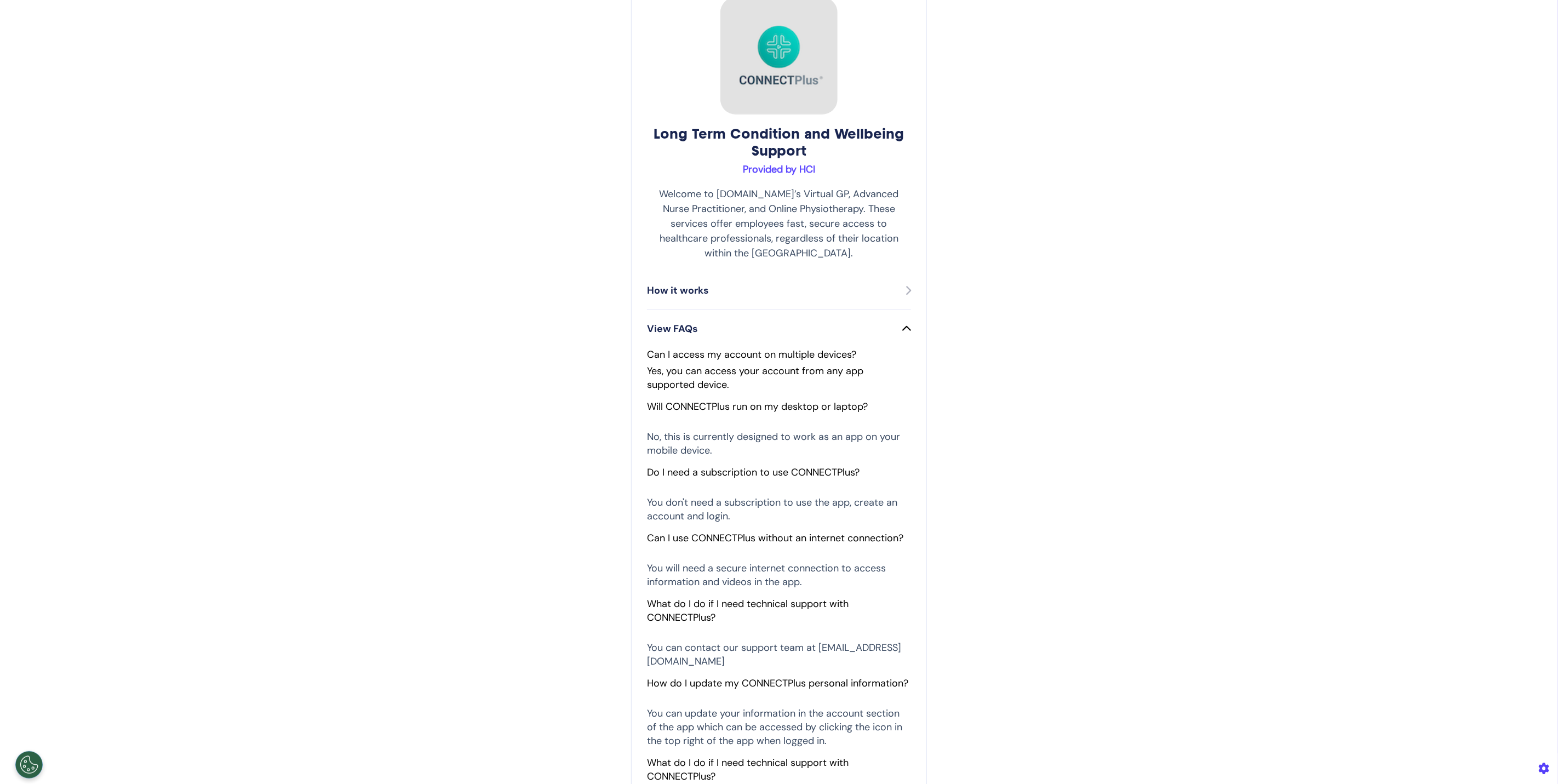
scroll to position [324, 0]
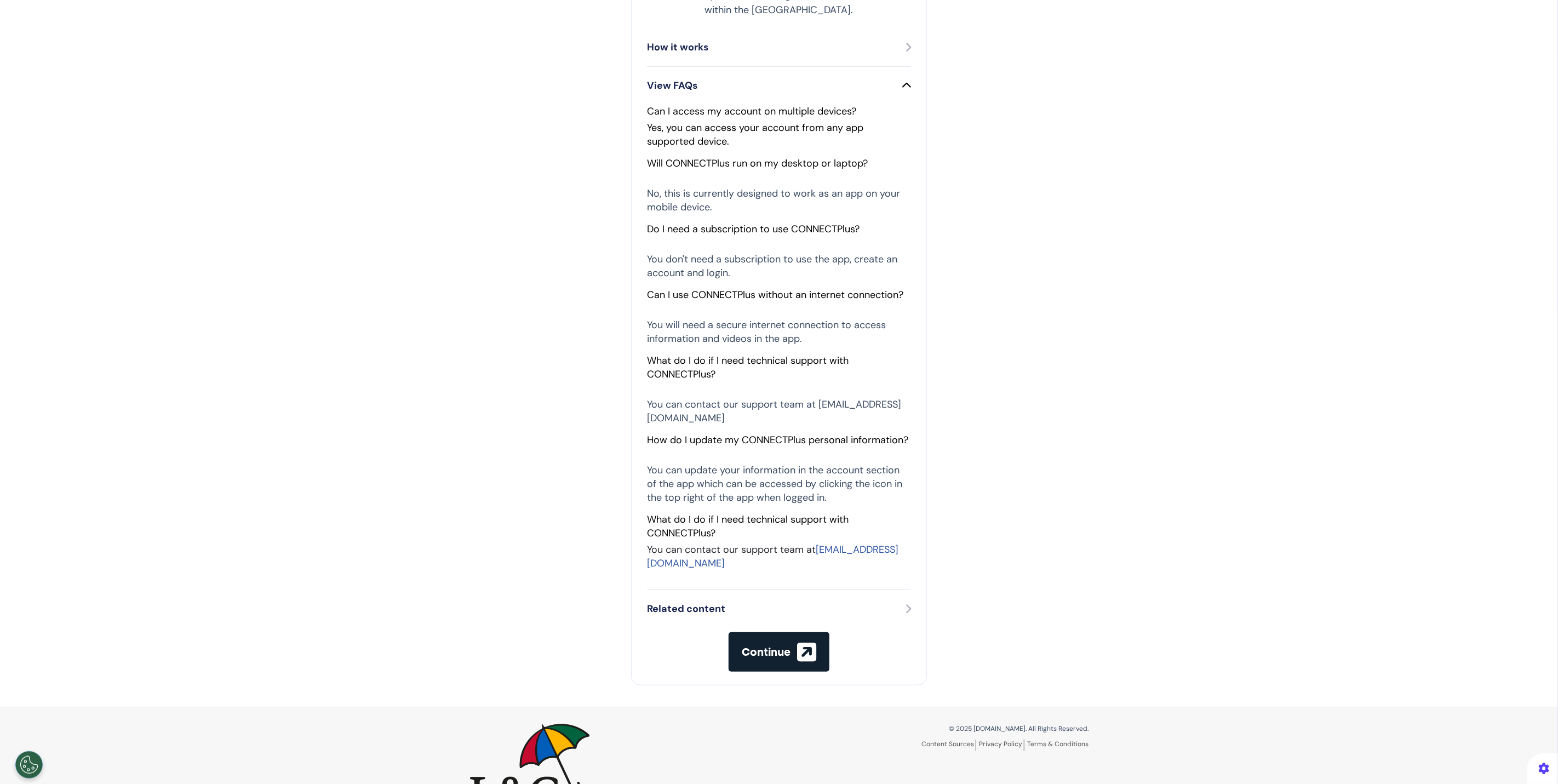
click at [904, 80] on icon at bounding box center [906, 85] width 9 height 10
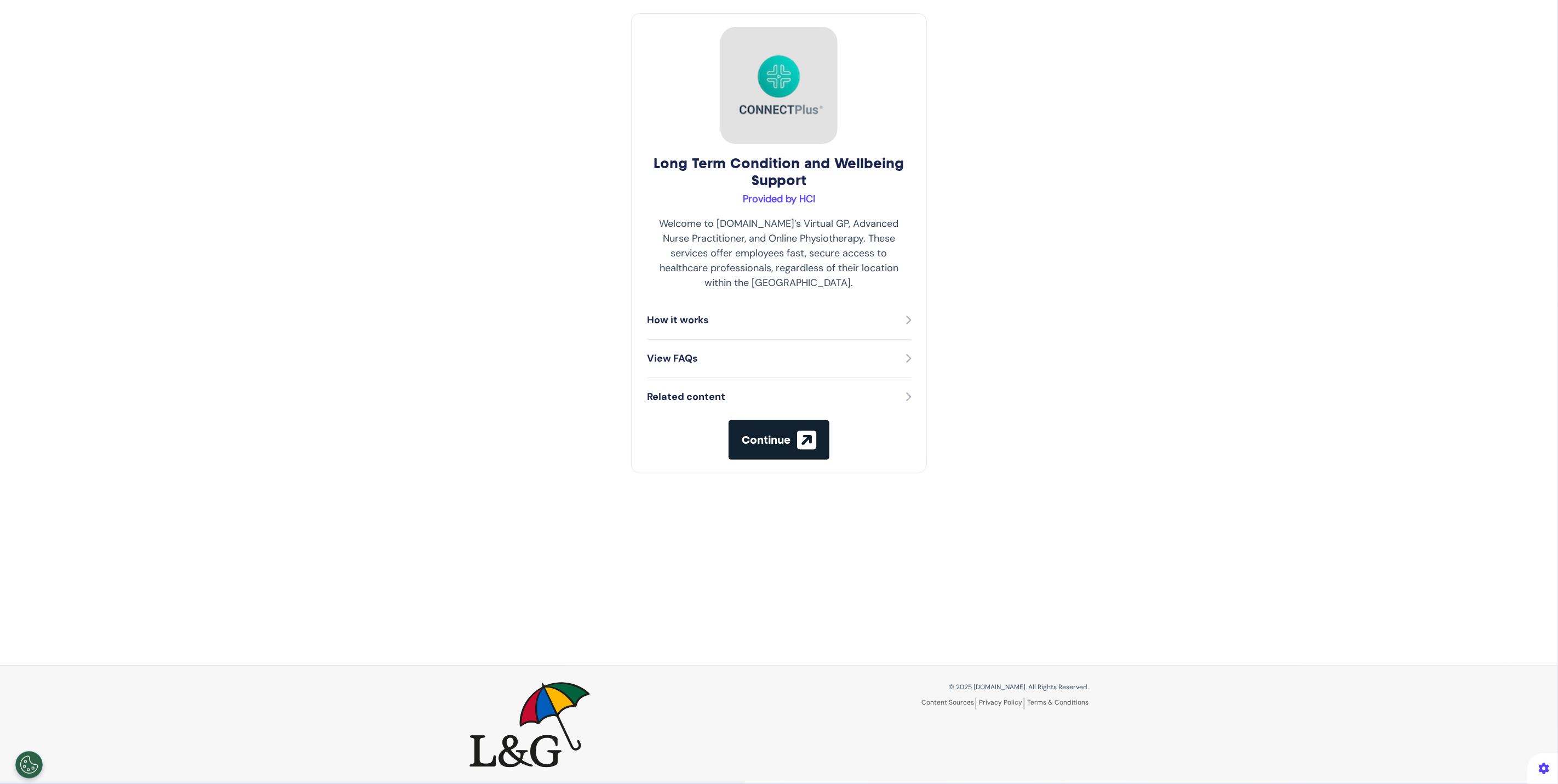
click at [743, 301] on div "How it works" at bounding box center [779, 320] width 264 height 38
click at [745, 313] on div "How it works" at bounding box center [779, 320] width 264 height 15
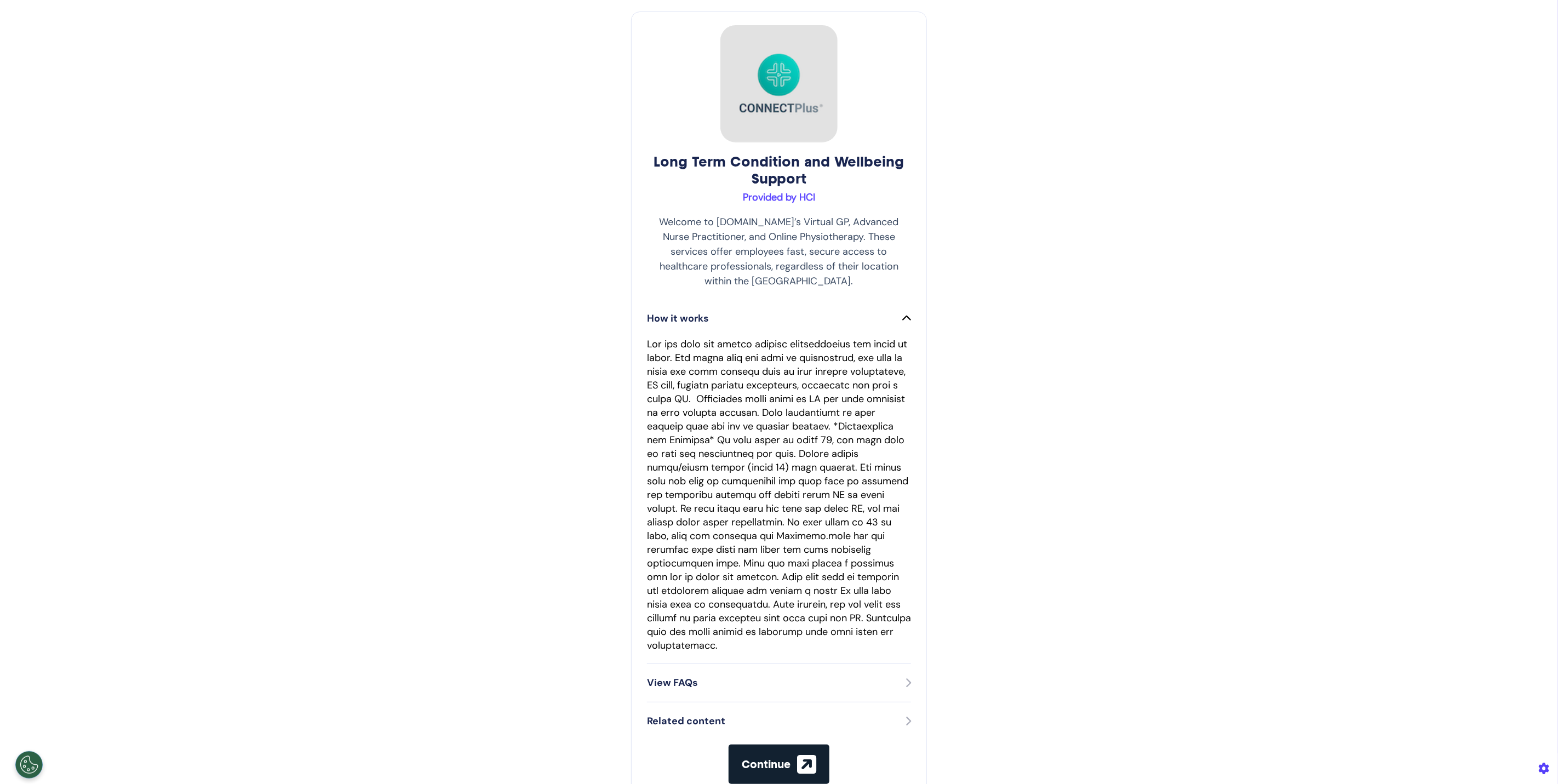
scroll to position [53, 0]
click at [877, 663] on div "View FAQs" at bounding box center [779, 682] width 264 height 38
click at [883, 675] on div "View FAQs" at bounding box center [779, 682] width 264 height 15
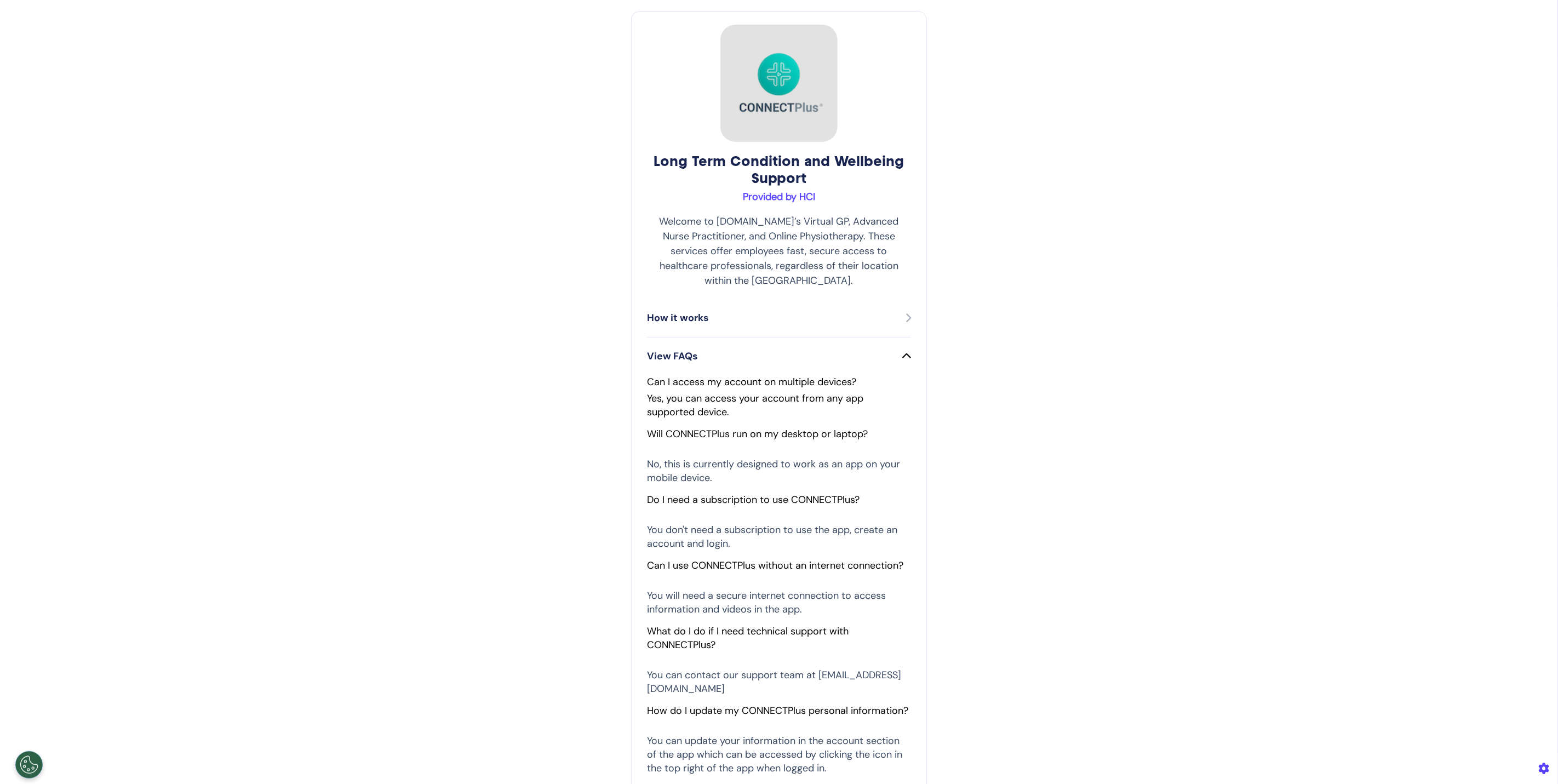
click at [879, 349] on div "View FAQs" at bounding box center [779, 356] width 264 height 15
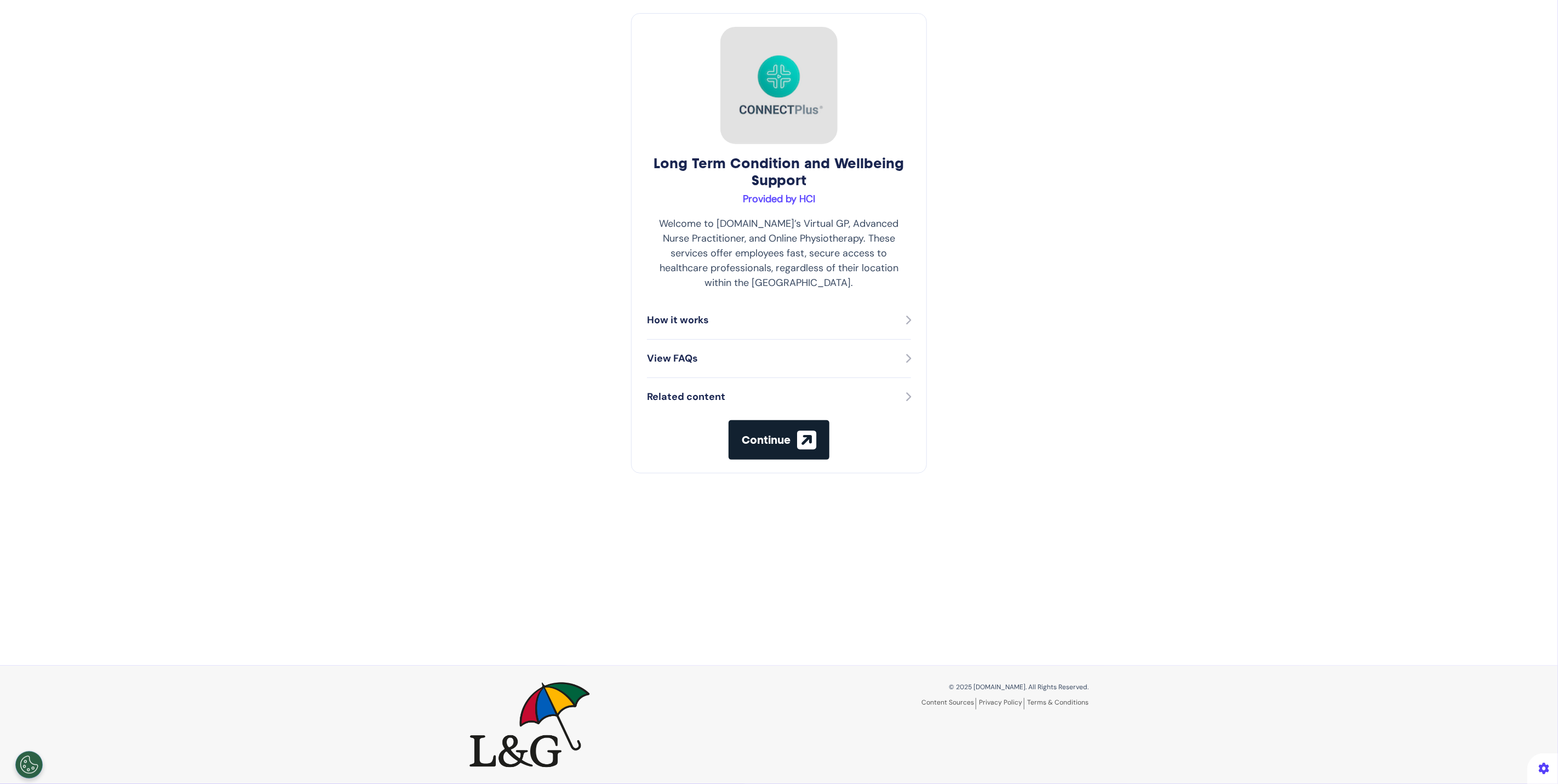
scroll to position [51, 0]
click at [905, 315] on icon at bounding box center [908, 320] width 6 height 10
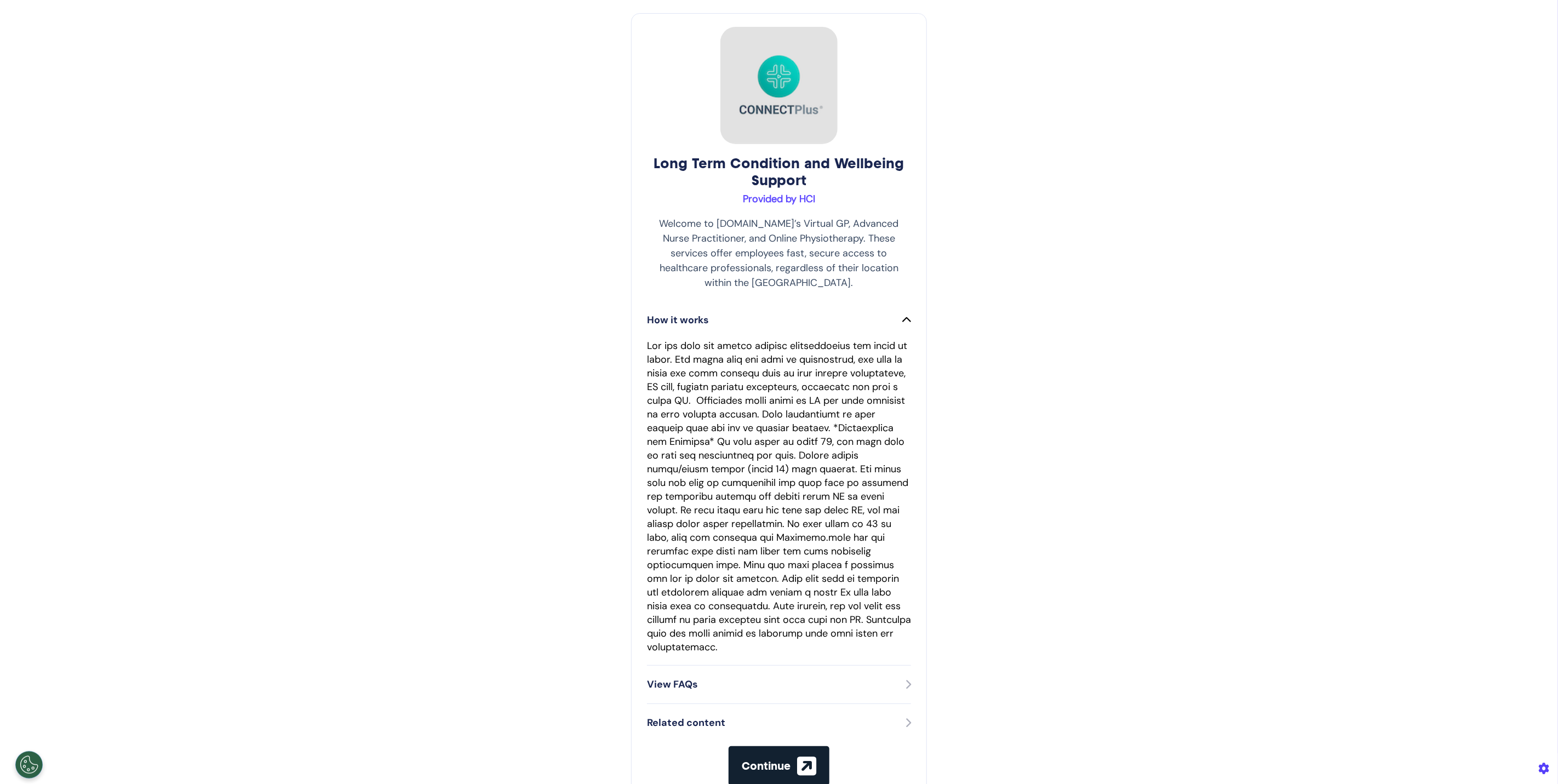
click at [15, 348] on div "Long Term Condition and Wellbeing Support Provided by HCI Welcome to Spectrum.L…" at bounding box center [779, 406] width 1558 height 830
click at [187, 80] on div "Long Term Condition and Wellbeing Support Provided by HCI Welcome to Spectrum.L…" at bounding box center [779, 406] width 1558 height 830
click at [187, 80] on div "Long Term Condition and Wellbeing Support Provided by HCI Welcome to Spectrum.L…" at bounding box center [779, 406] width 1558 height 830
